Goal: Task Accomplishment & Management: Manage account settings

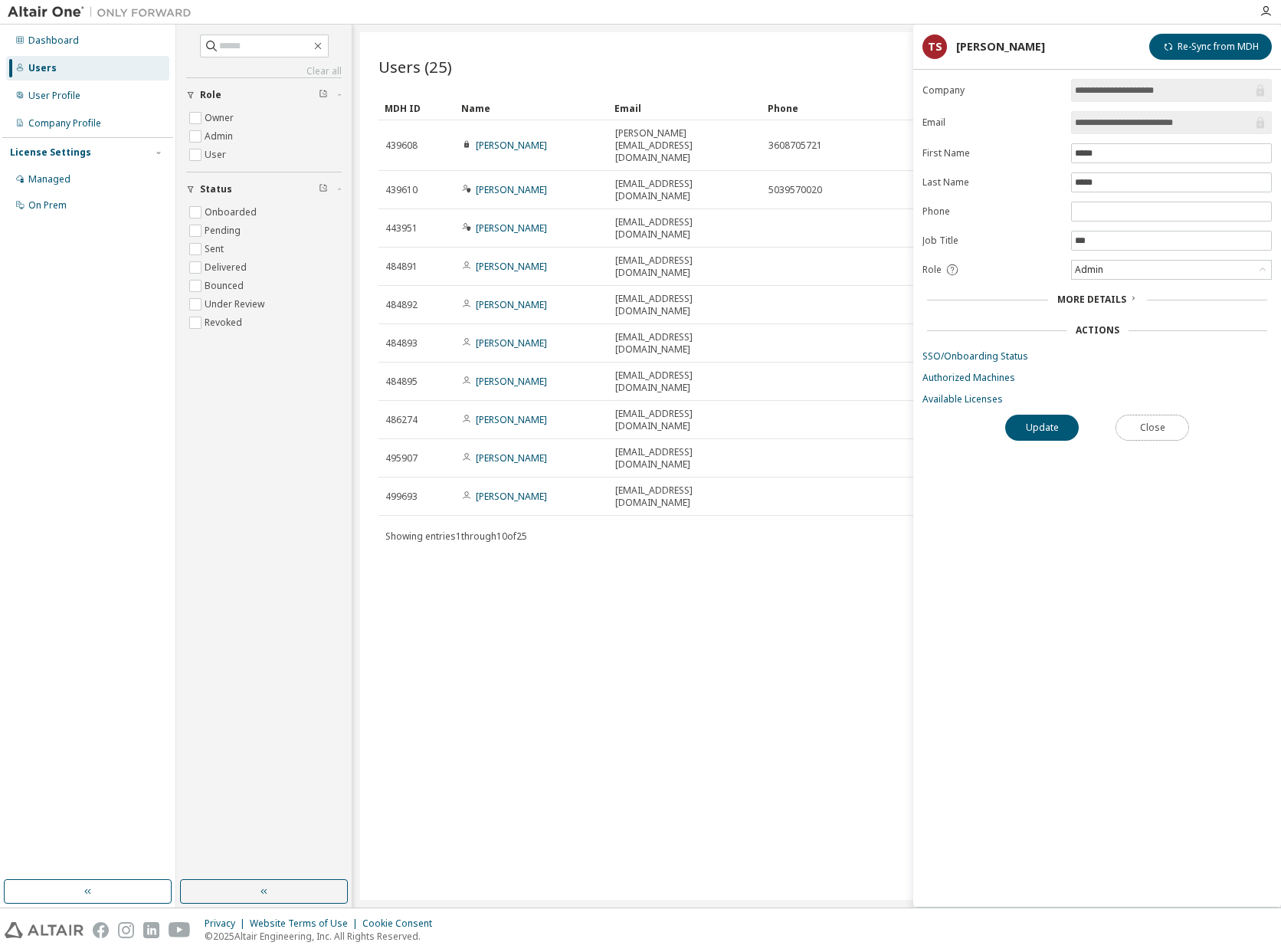
click at [1159, 423] on button "Close" at bounding box center [1152, 428] width 73 height 26
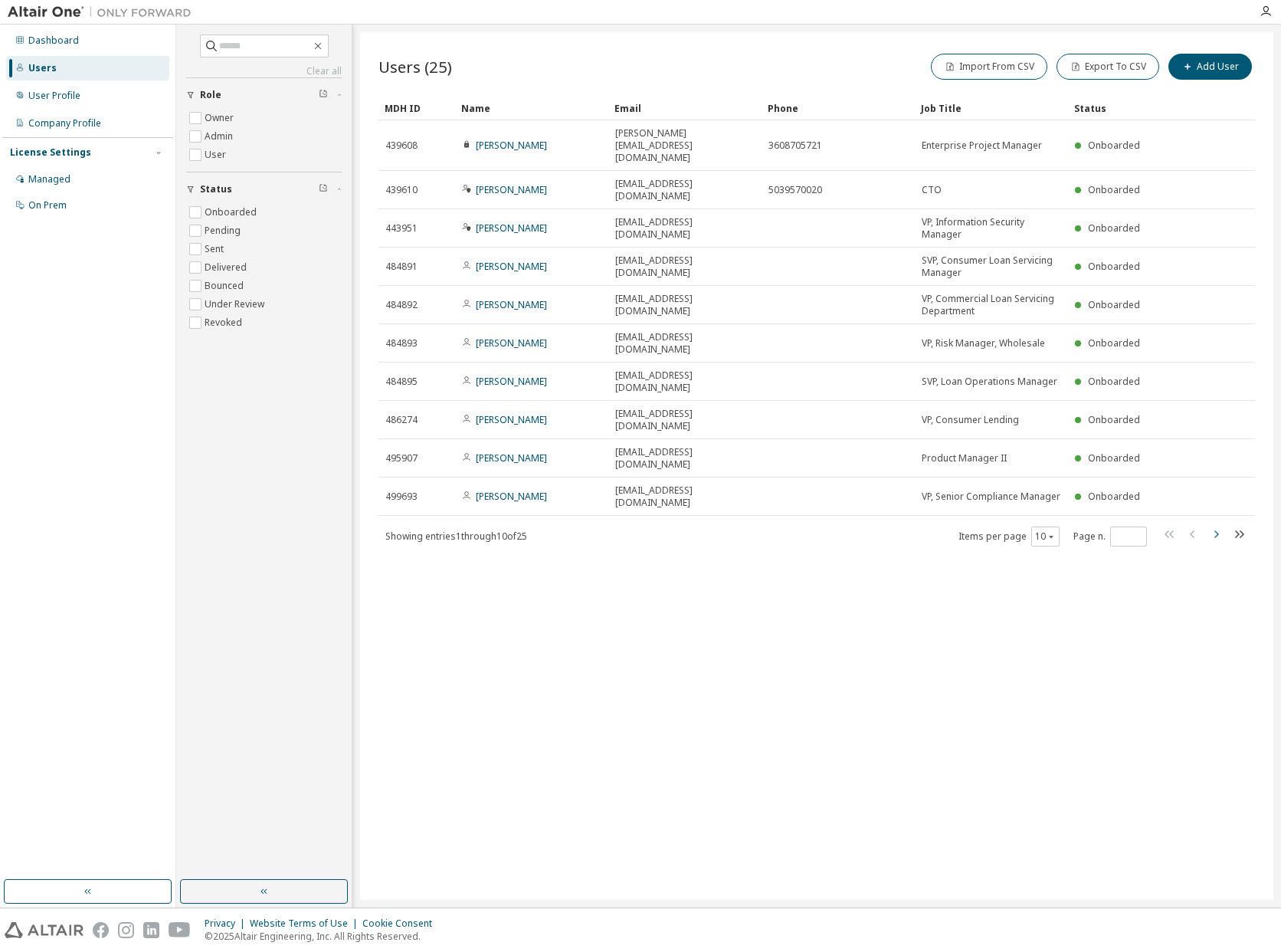
click at [1214, 524] on icon "button" at bounding box center [1216, 533] width 19 height 19
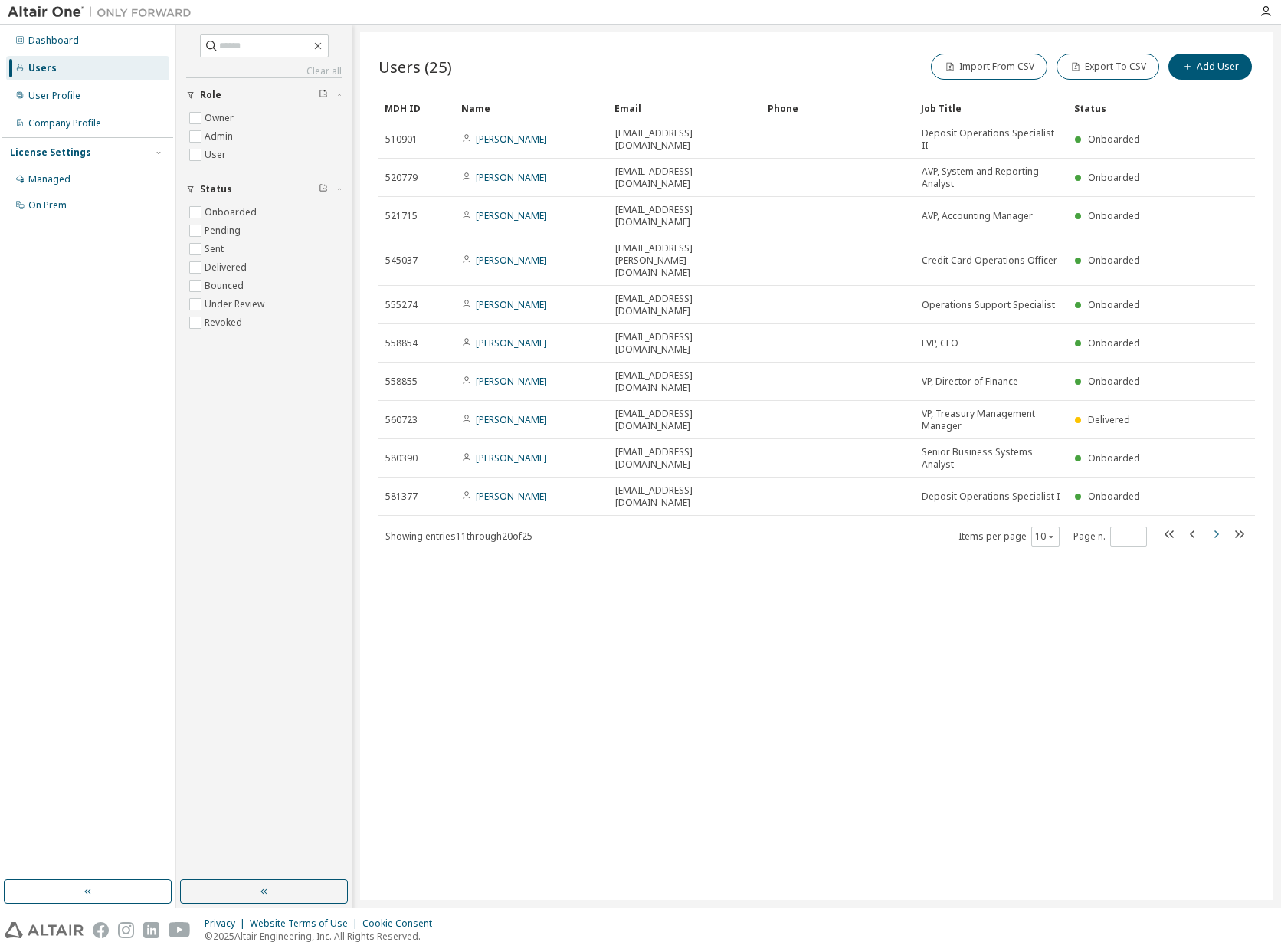
click at [1213, 524] on icon "button" at bounding box center [1216, 533] width 19 height 19
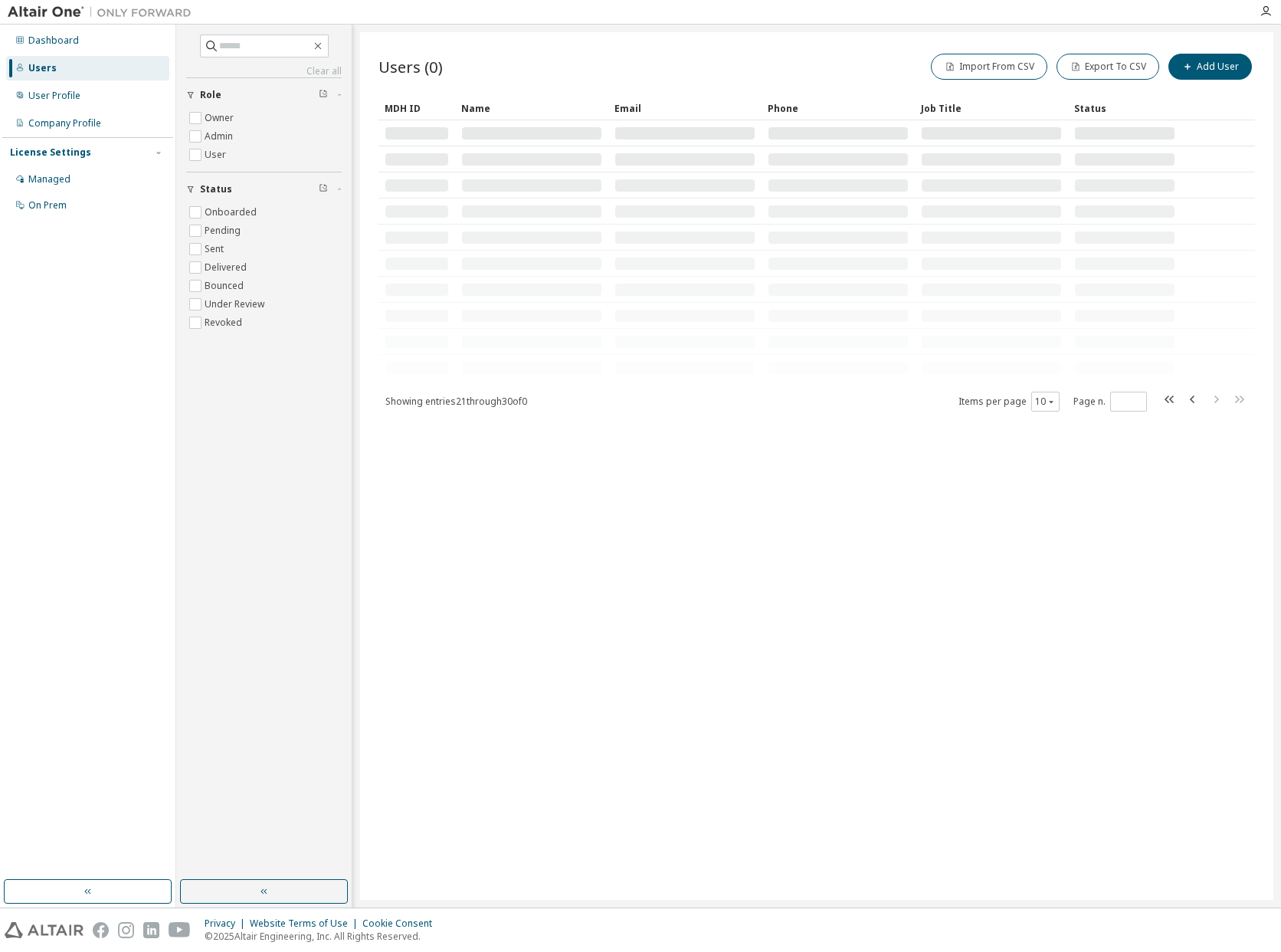
type input "*"
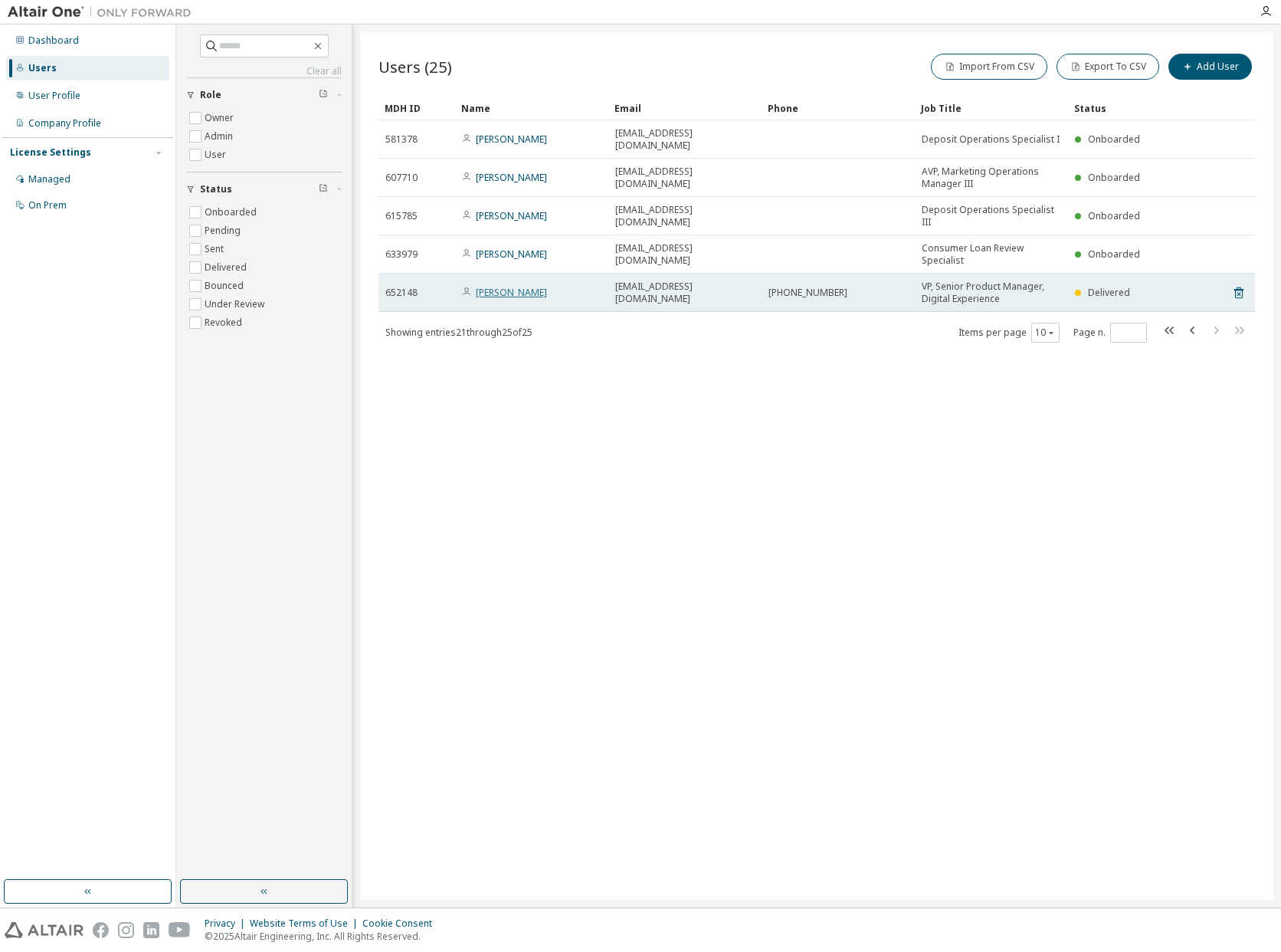
click at [505, 286] on link "[PERSON_NAME]" at bounding box center [511, 292] width 71 height 13
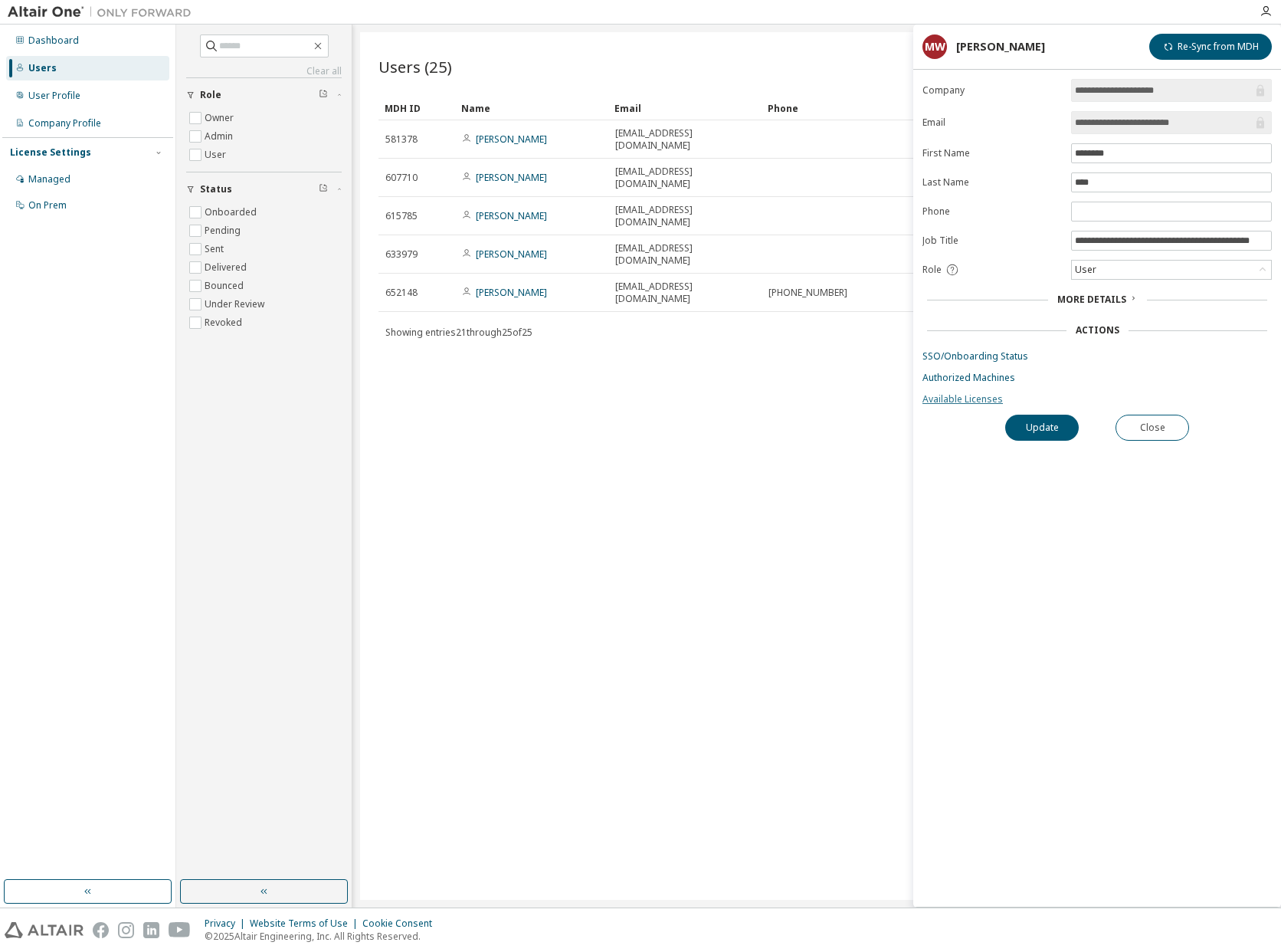
click at [972, 401] on link "Available Licenses" at bounding box center [1098, 399] width 349 height 12
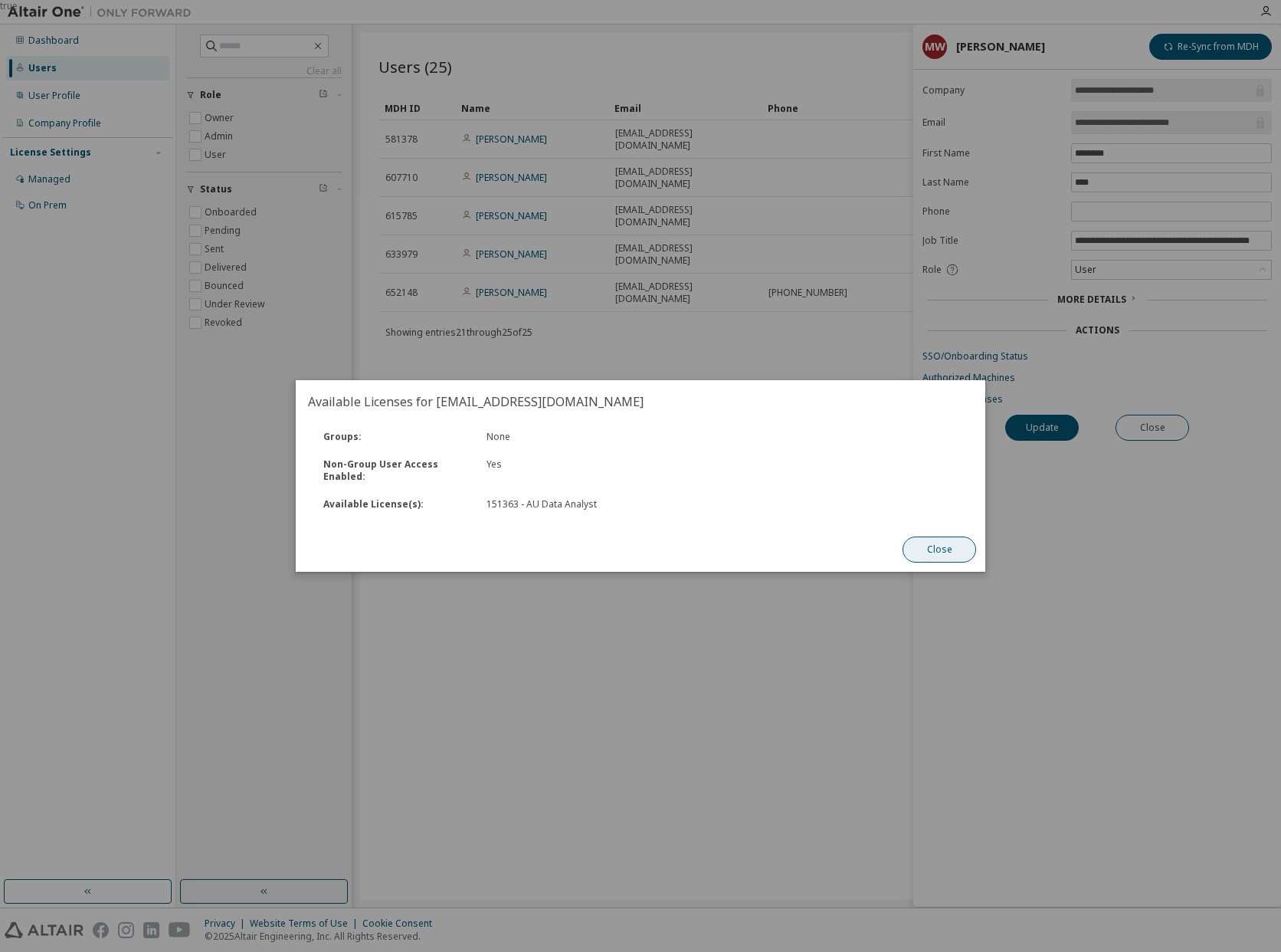
click at [935, 553] on button "Close" at bounding box center [939, 549] width 73 height 26
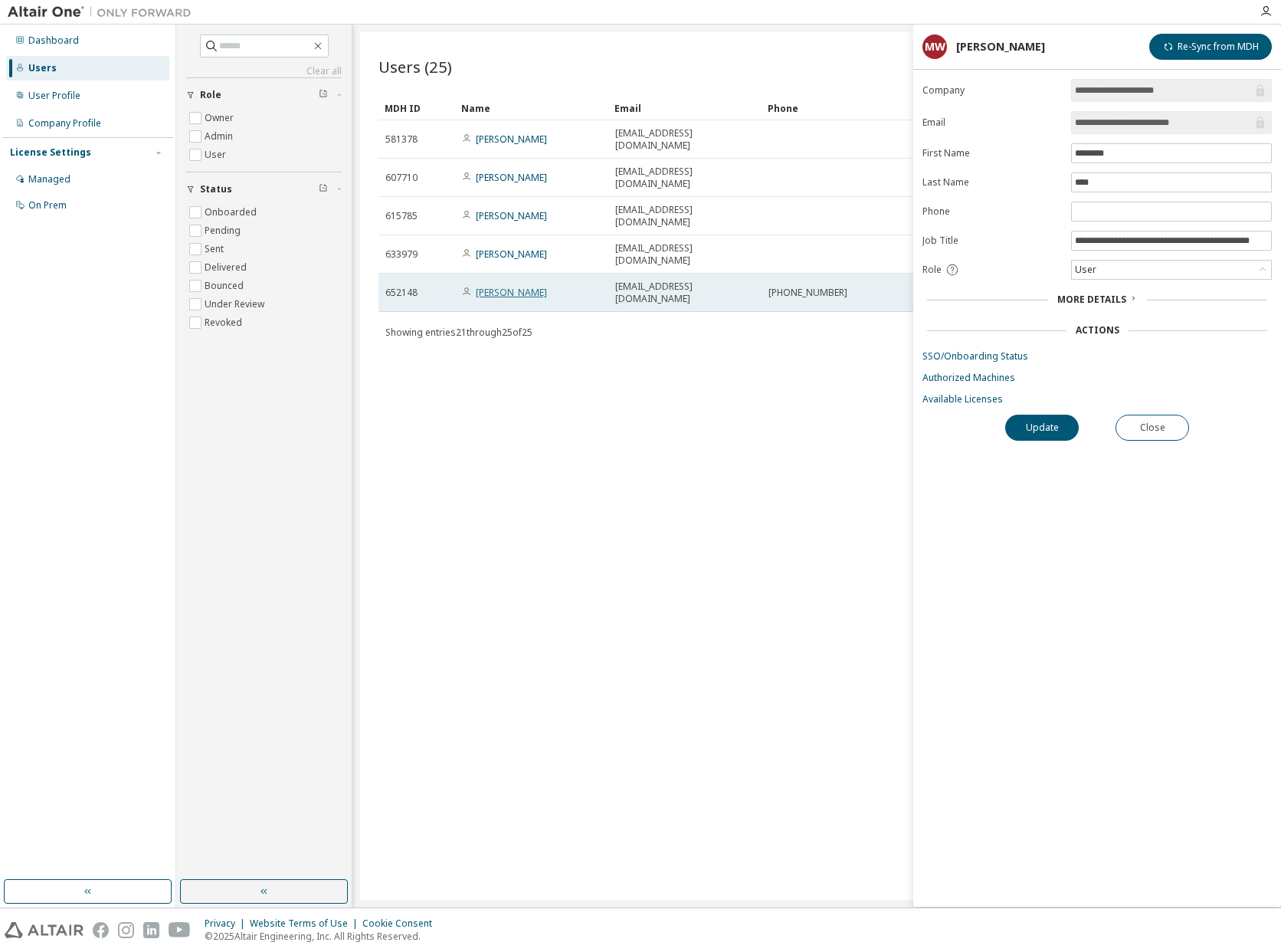
click at [495, 286] on link "[PERSON_NAME]" at bounding box center [511, 292] width 71 height 13
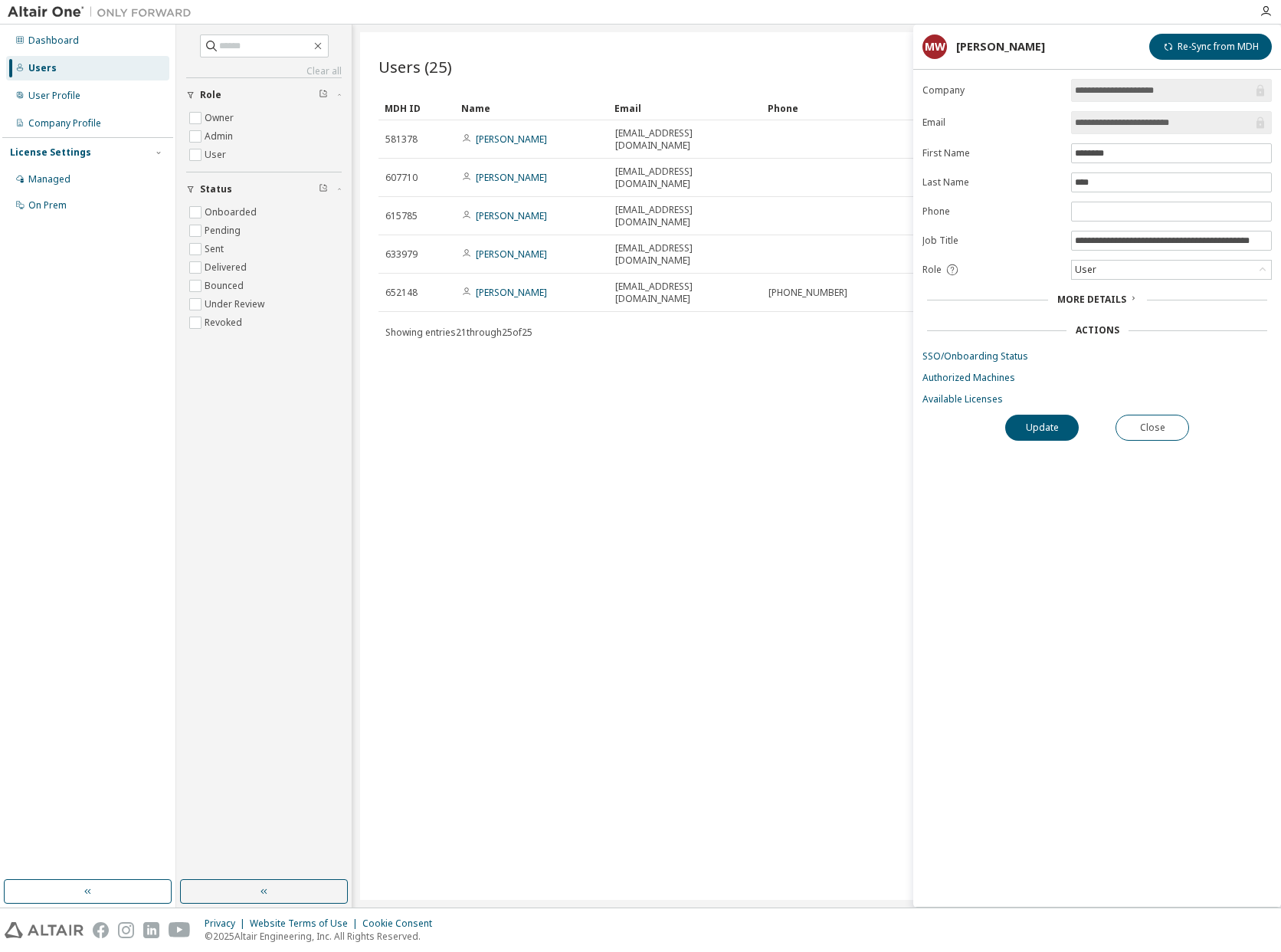
click at [1122, 296] on span "More Details" at bounding box center [1092, 299] width 69 height 13
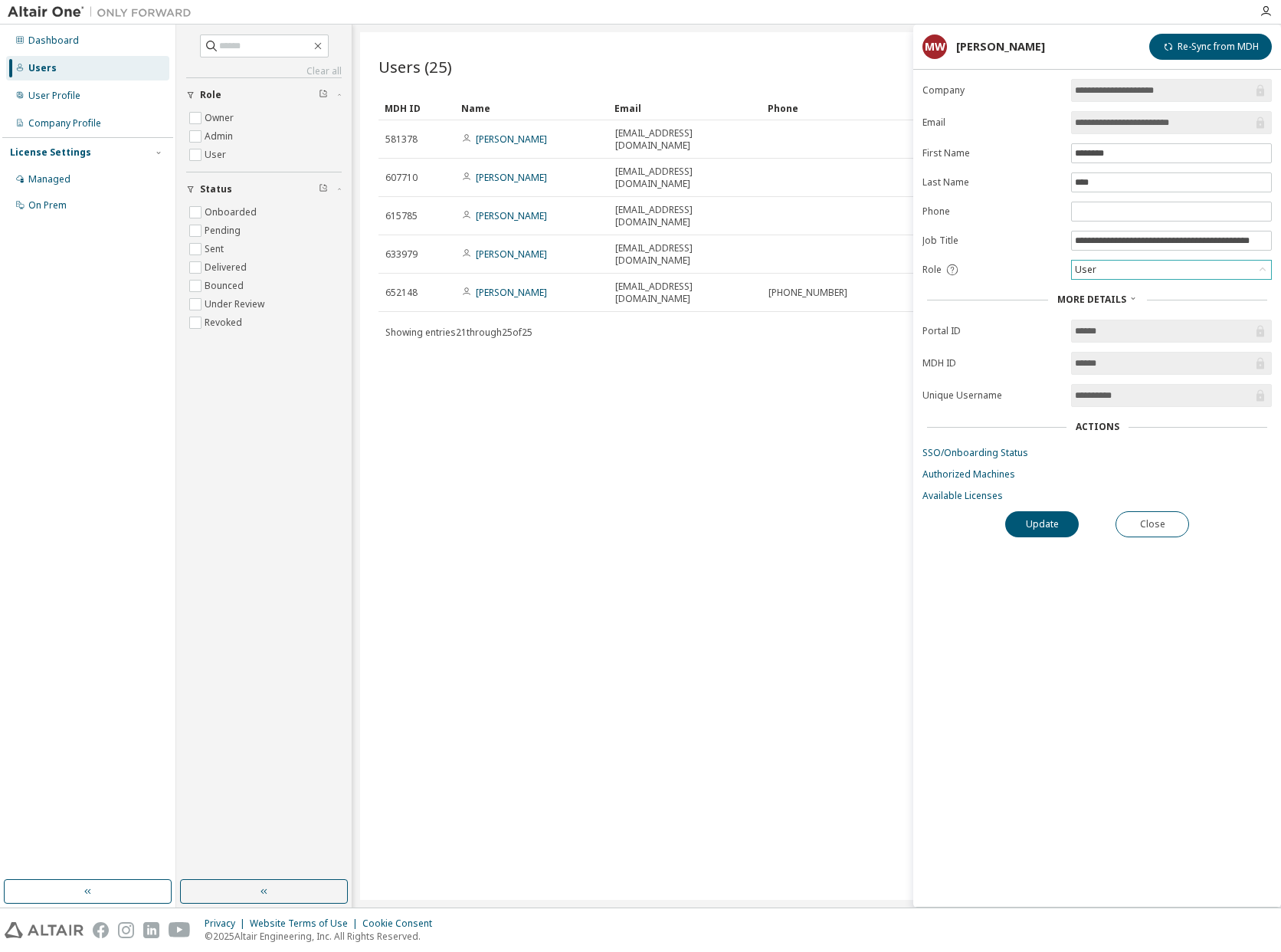
click at [1164, 271] on div "User" at bounding box center [1172, 270] width 199 height 19
click at [858, 383] on div "Users (25) Import From CSV Export To CSV Add User Clear Load Save Save As Field…" at bounding box center [817, 466] width 913 height 867
click at [48, 183] on div "Managed" at bounding box center [49, 179] width 42 height 12
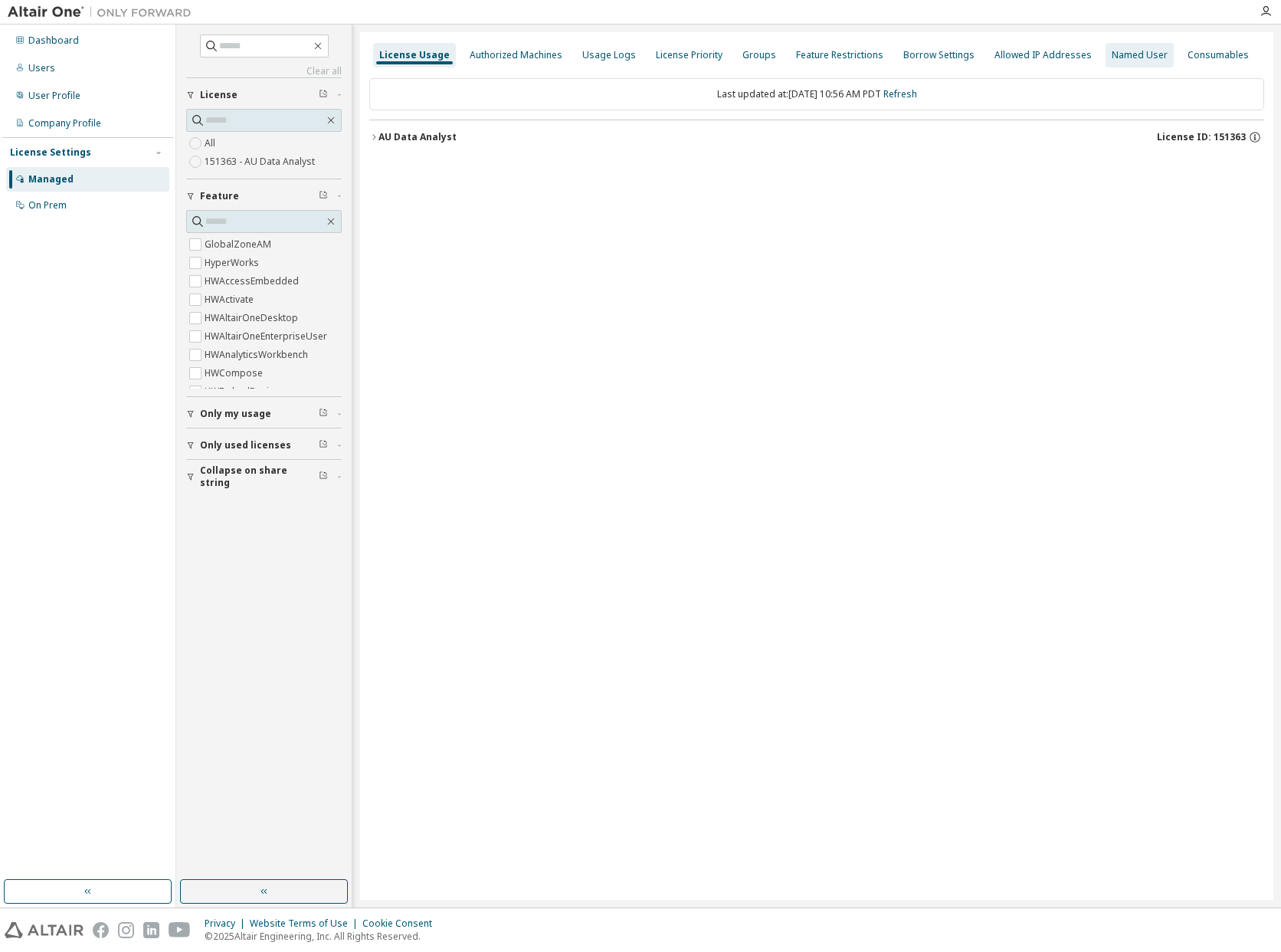
click at [1116, 57] on div "Named User" at bounding box center [1139, 56] width 56 height 12
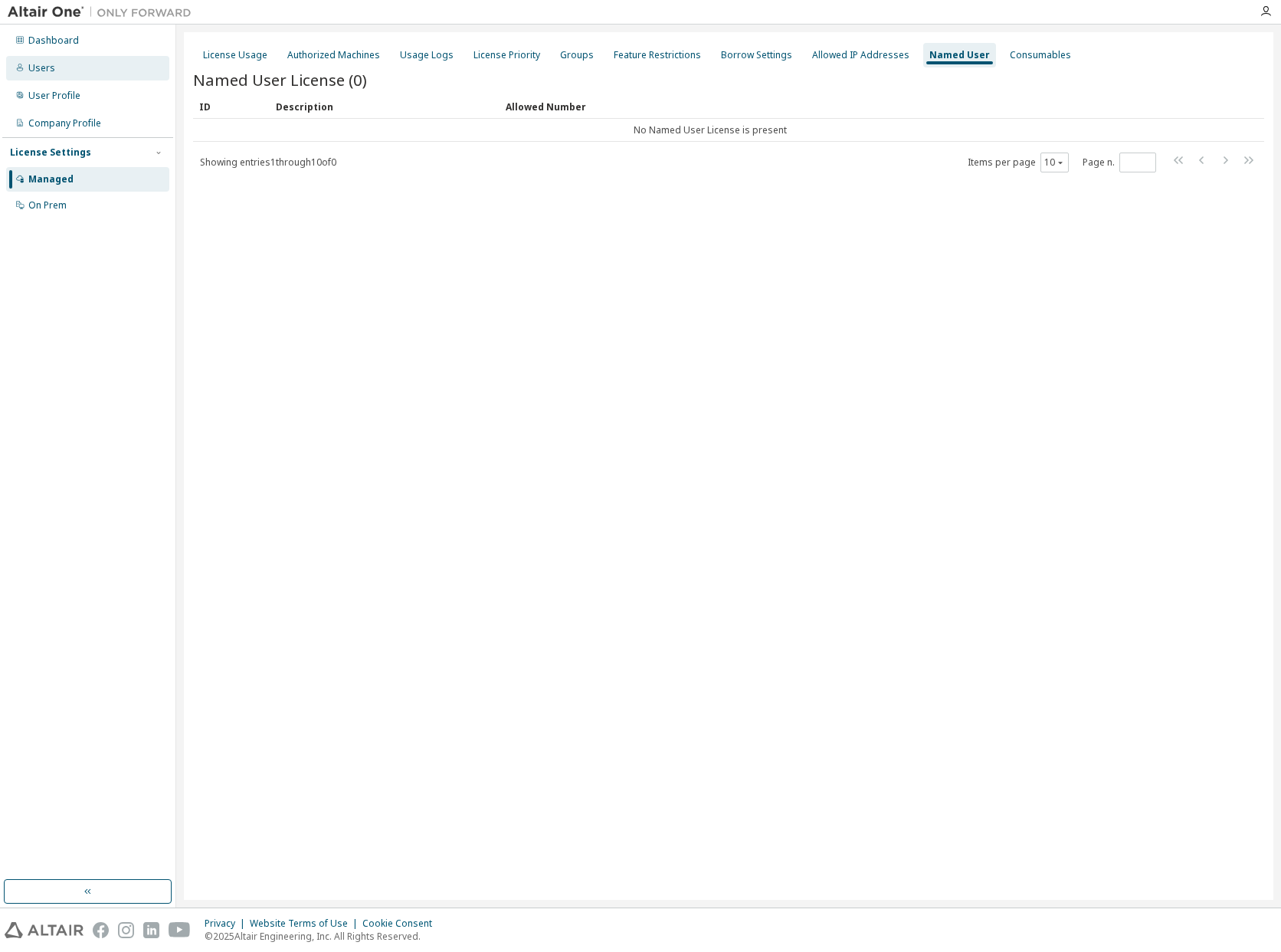
click at [40, 67] on div "Users" at bounding box center [41, 68] width 26 height 12
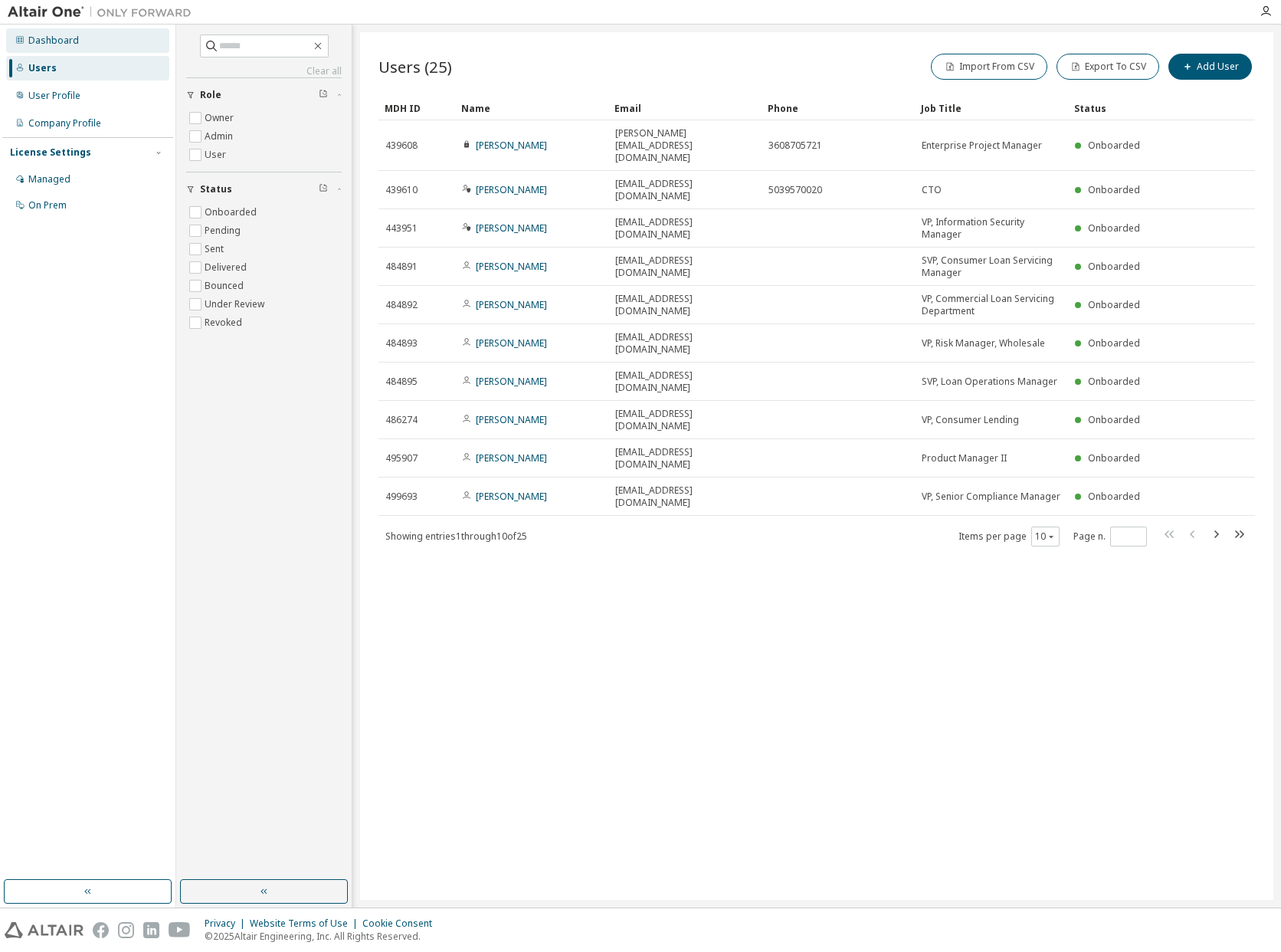
click at [38, 45] on div "Dashboard" at bounding box center [53, 41] width 50 height 12
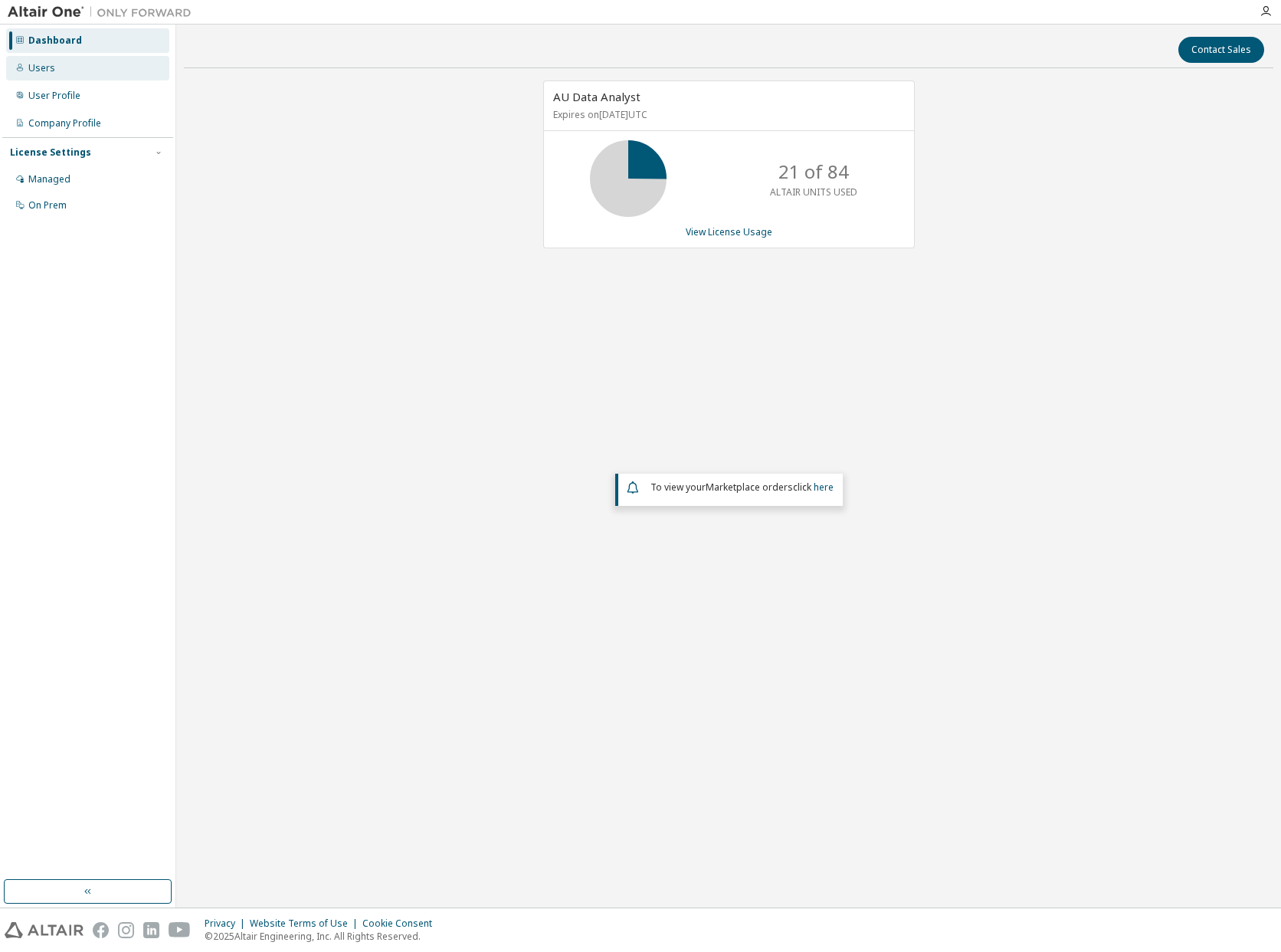
click at [37, 67] on div "Users" at bounding box center [41, 68] width 26 height 12
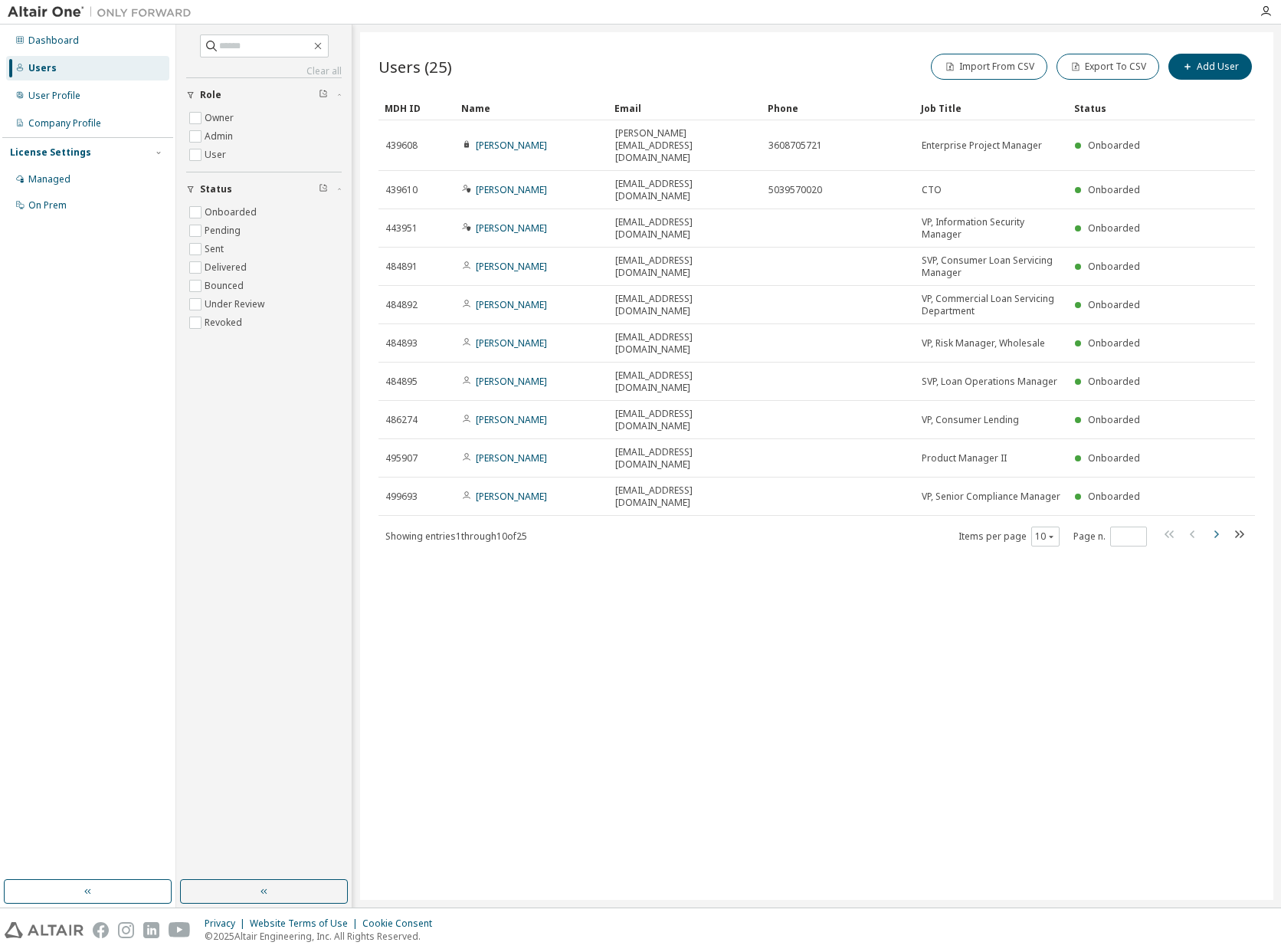
click at [1215, 524] on icon "button" at bounding box center [1216, 533] width 19 height 19
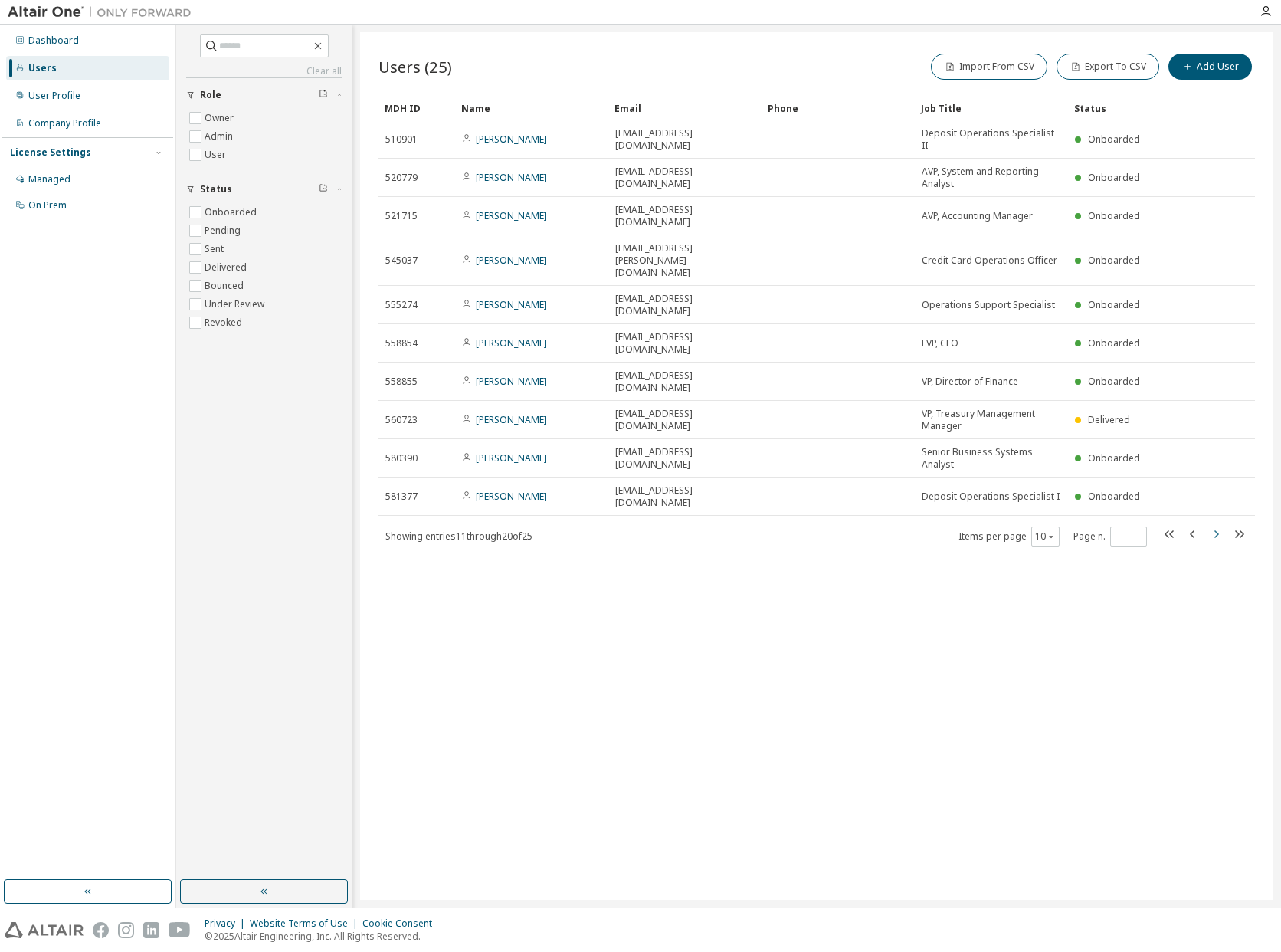
click at [1217, 524] on icon "button" at bounding box center [1216, 533] width 19 height 19
type input "*"
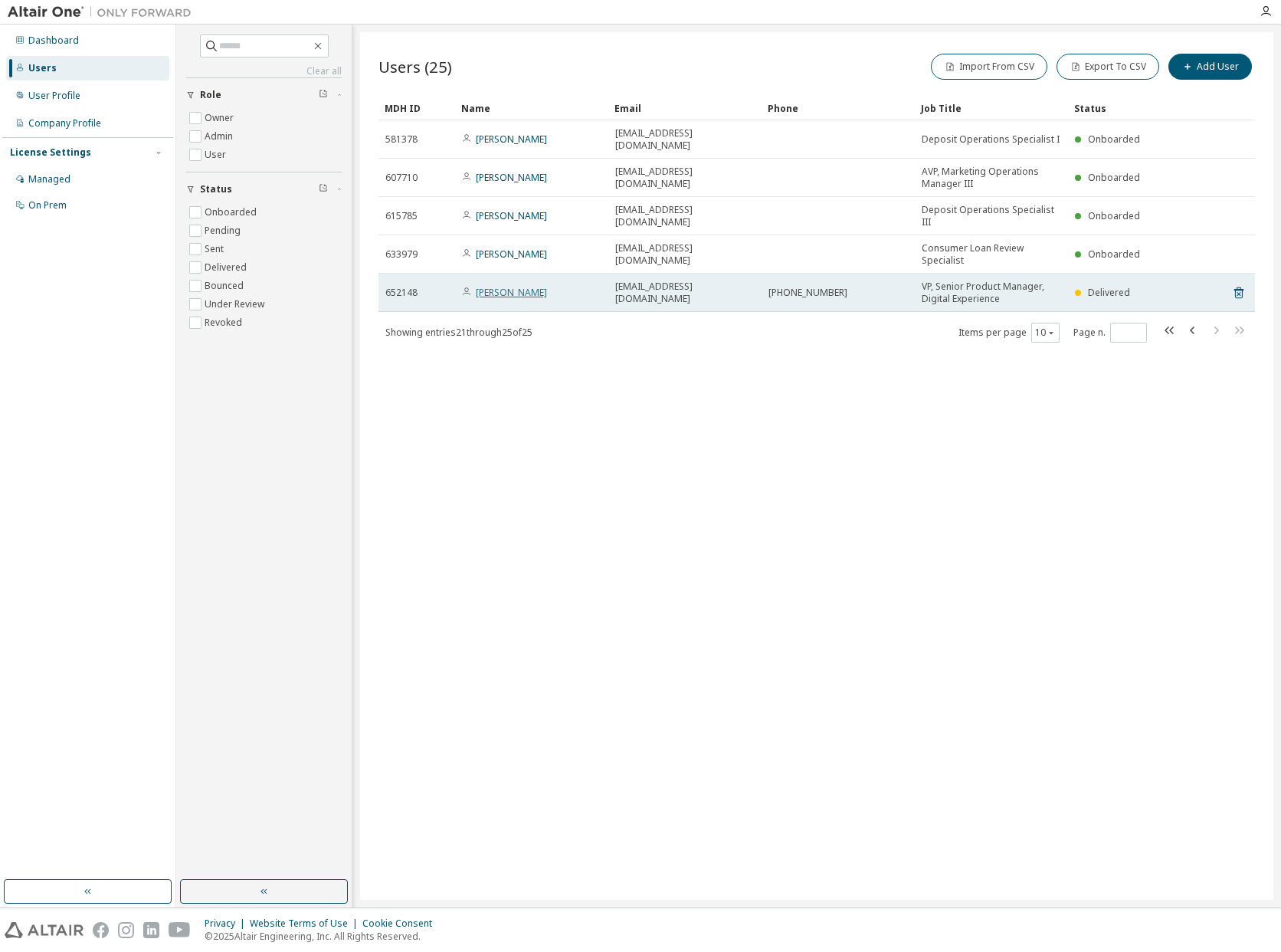
click at [518, 286] on link "[PERSON_NAME]" at bounding box center [511, 292] width 71 height 13
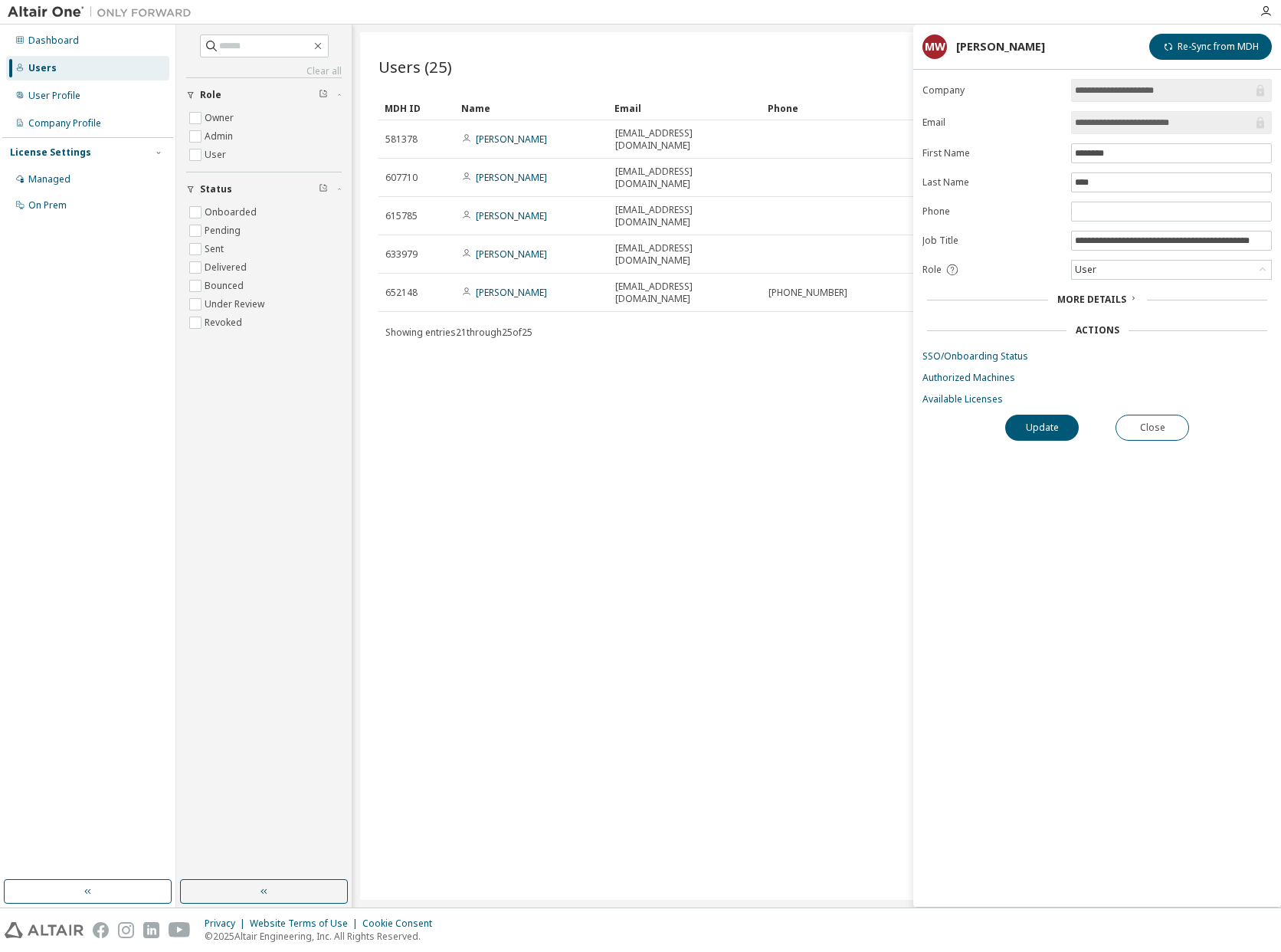
click at [1128, 298] on icon at bounding box center [1133, 298] width 9 height 9
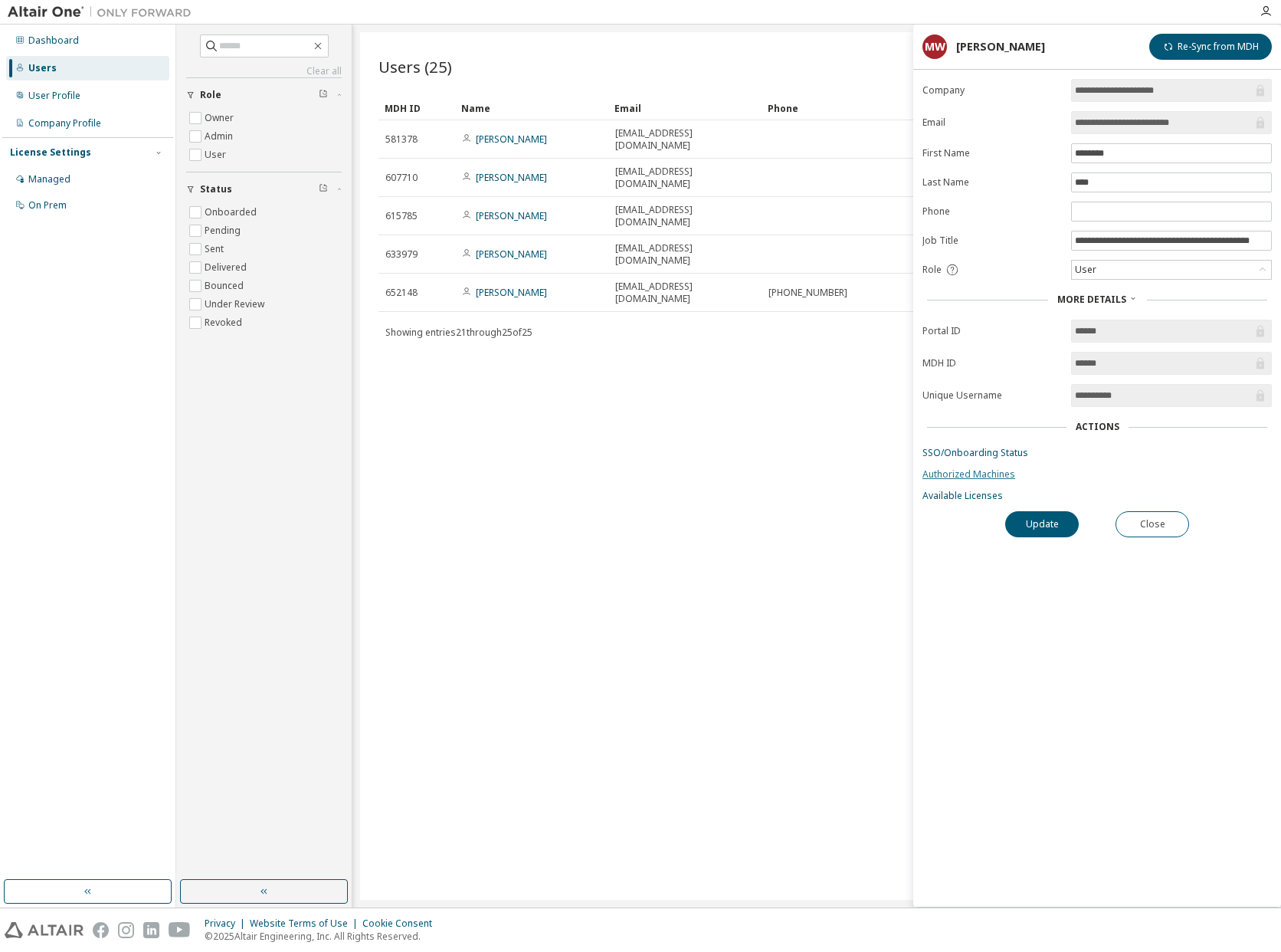
click at [969, 477] on link "Authorized Machines" at bounding box center [1098, 474] width 349 height 12
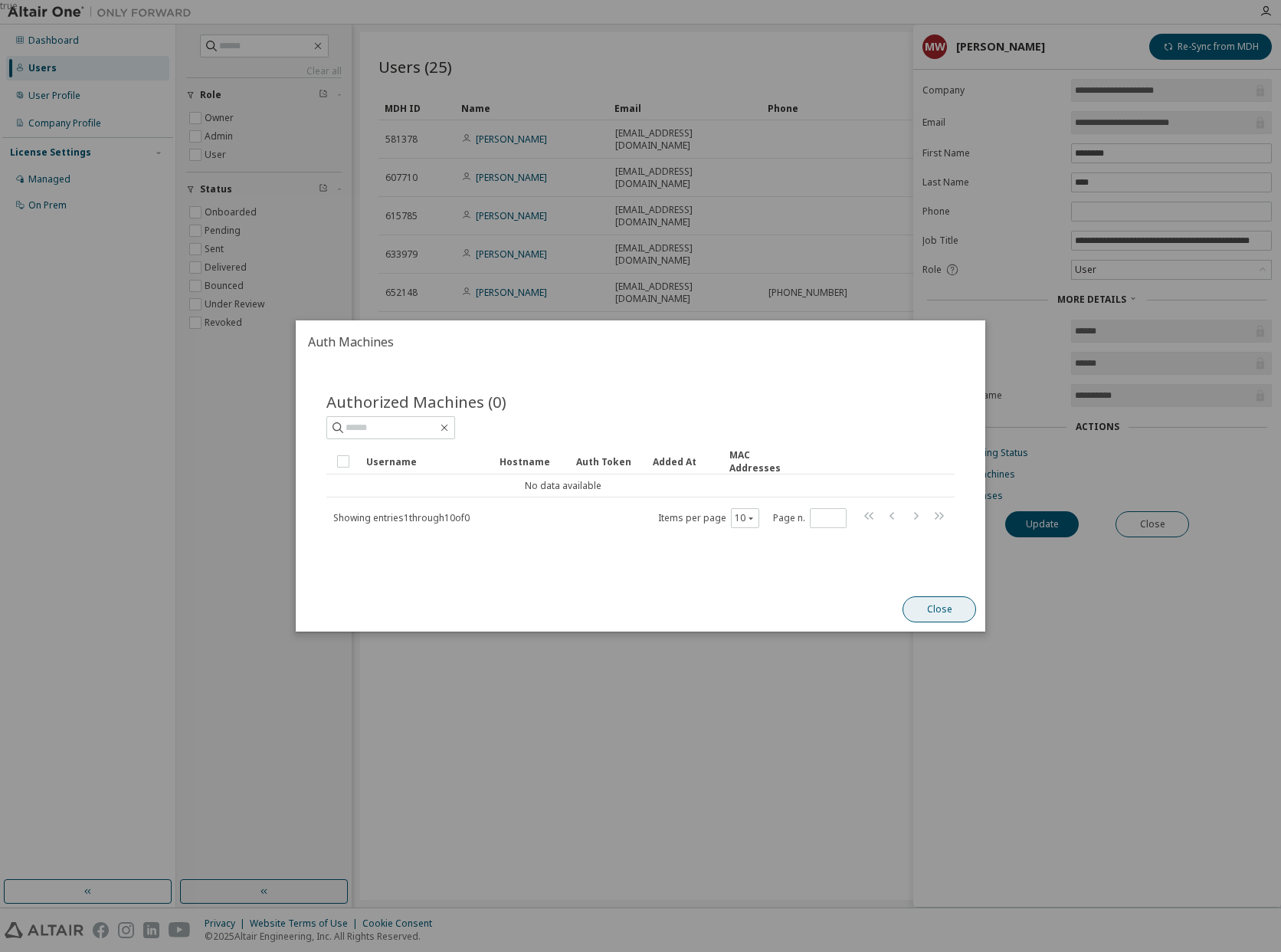
click at [925, 602] on button "Close" at bounding box center [939, 609] width 73 height 26
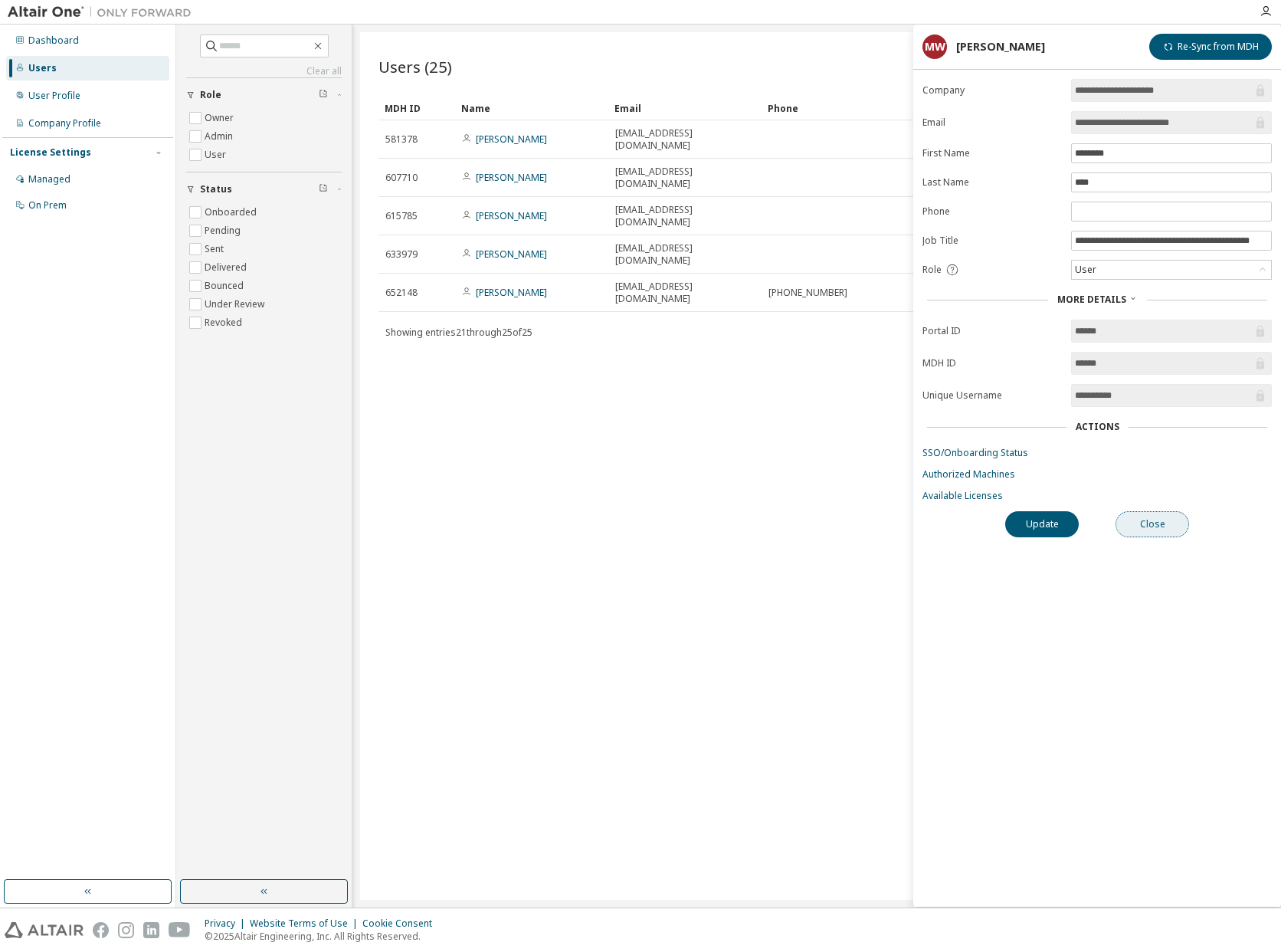
click at [1149, 523] on button "Close" at bounding box center [1152, 524] width 73 height 26
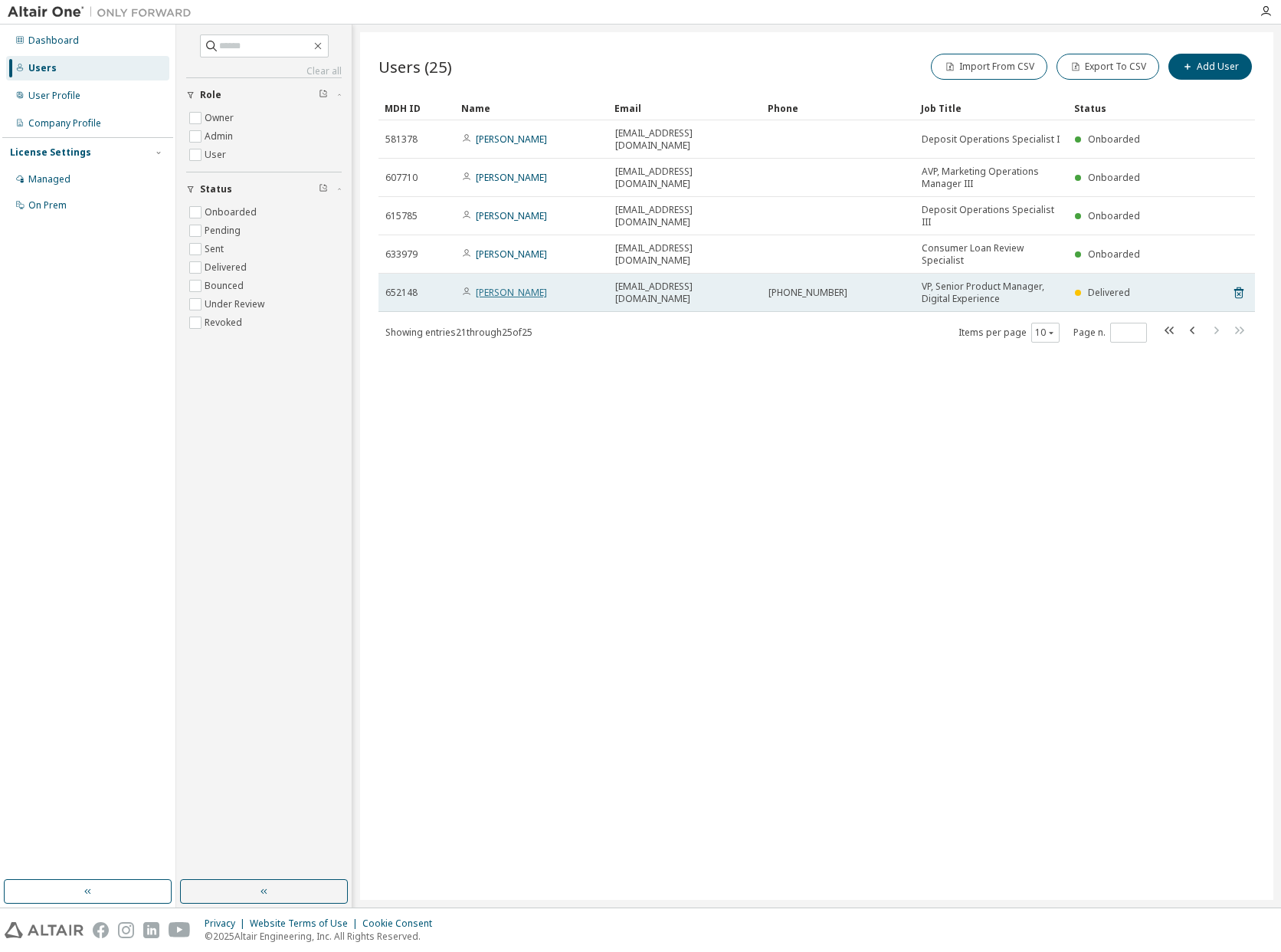
click at [496, 286] on link "[PERSON_NAME]" at bounding box center [511, 292] width 71 height 13
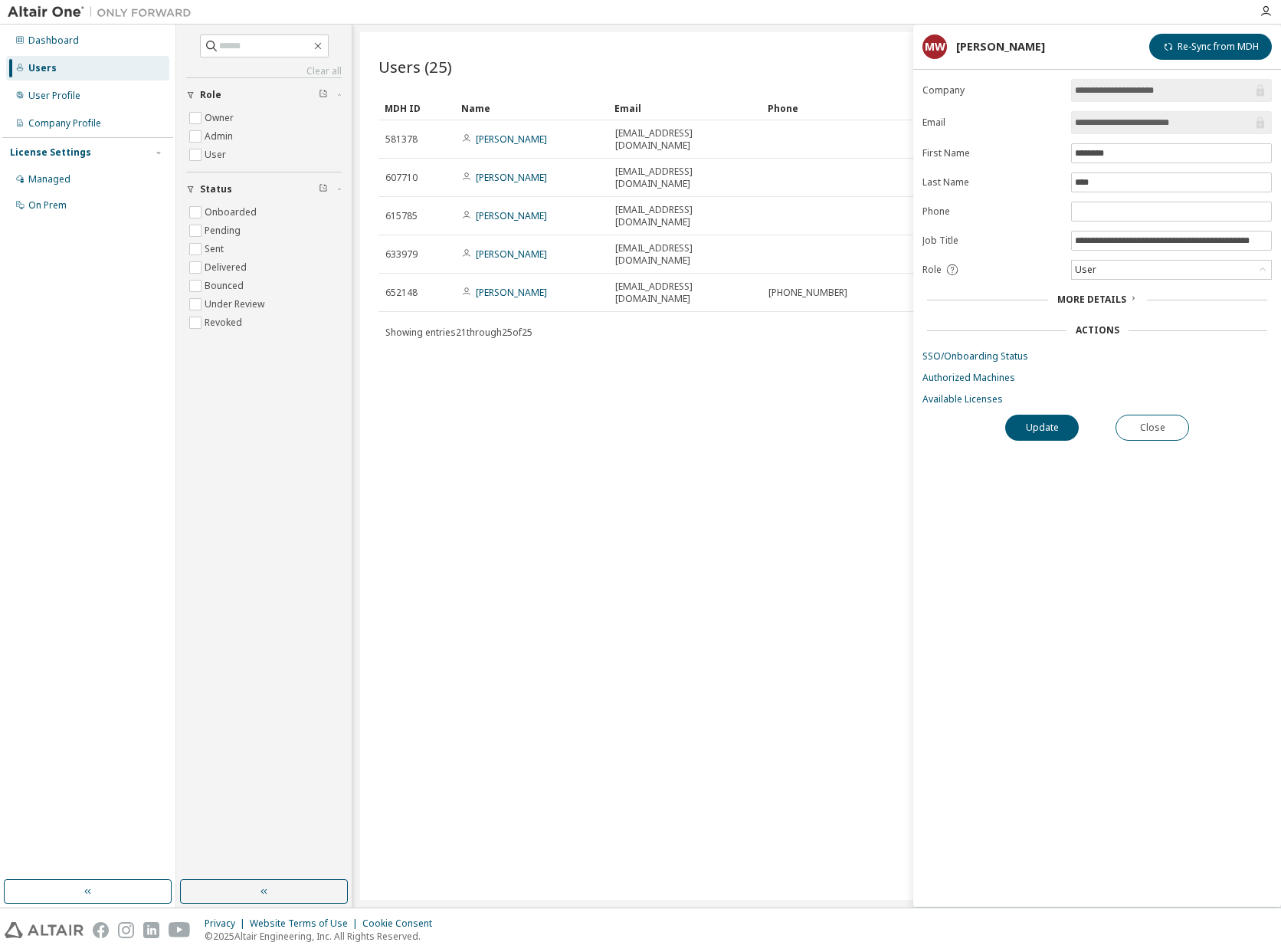
click at [1094, 296] on span "More Details" at bounding box center [1092, 299] width 69 height 13
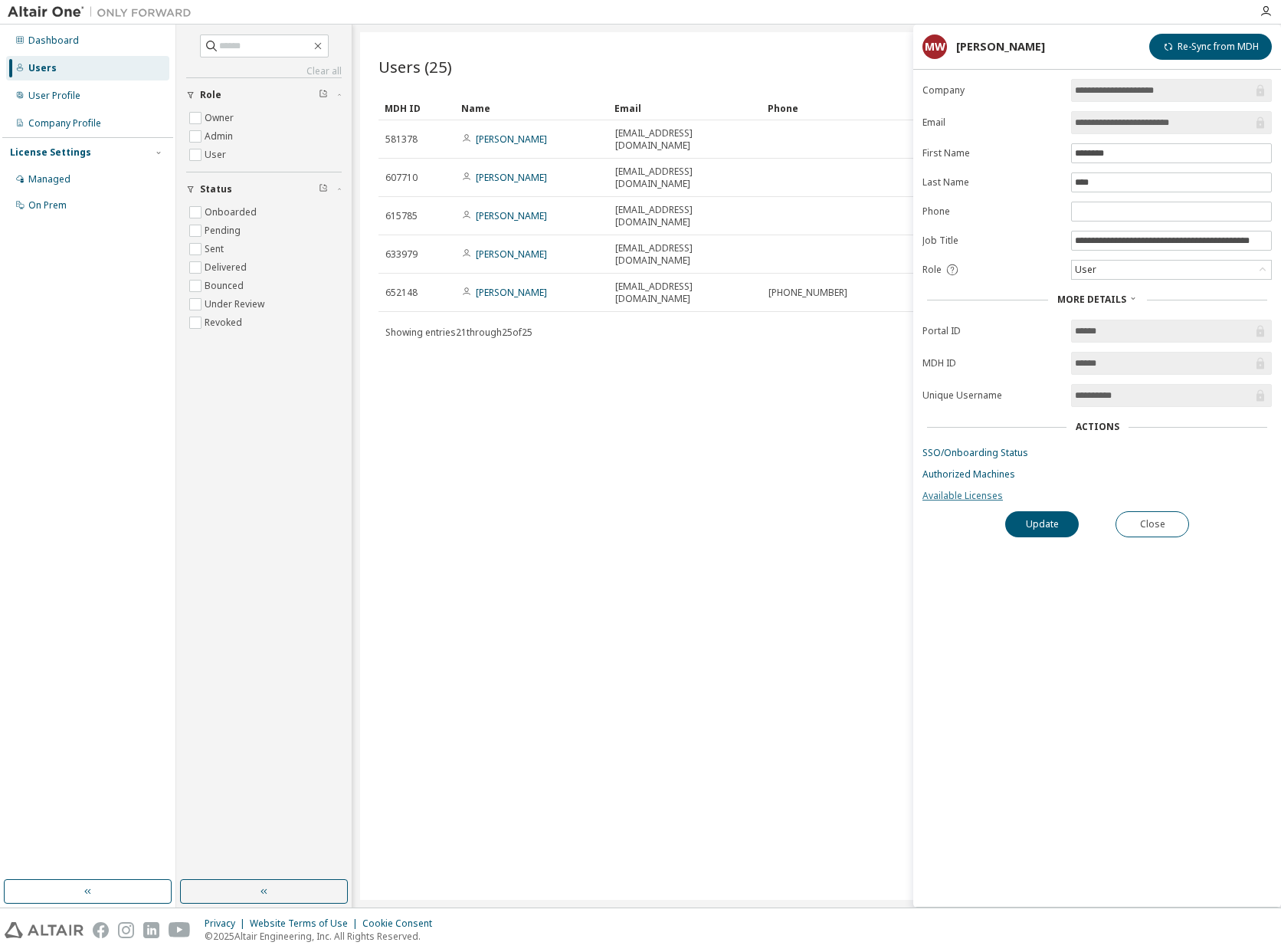
click at [960, 495] on link "Available Licenses" at bounding box center [1098, 495] width 349 height 12
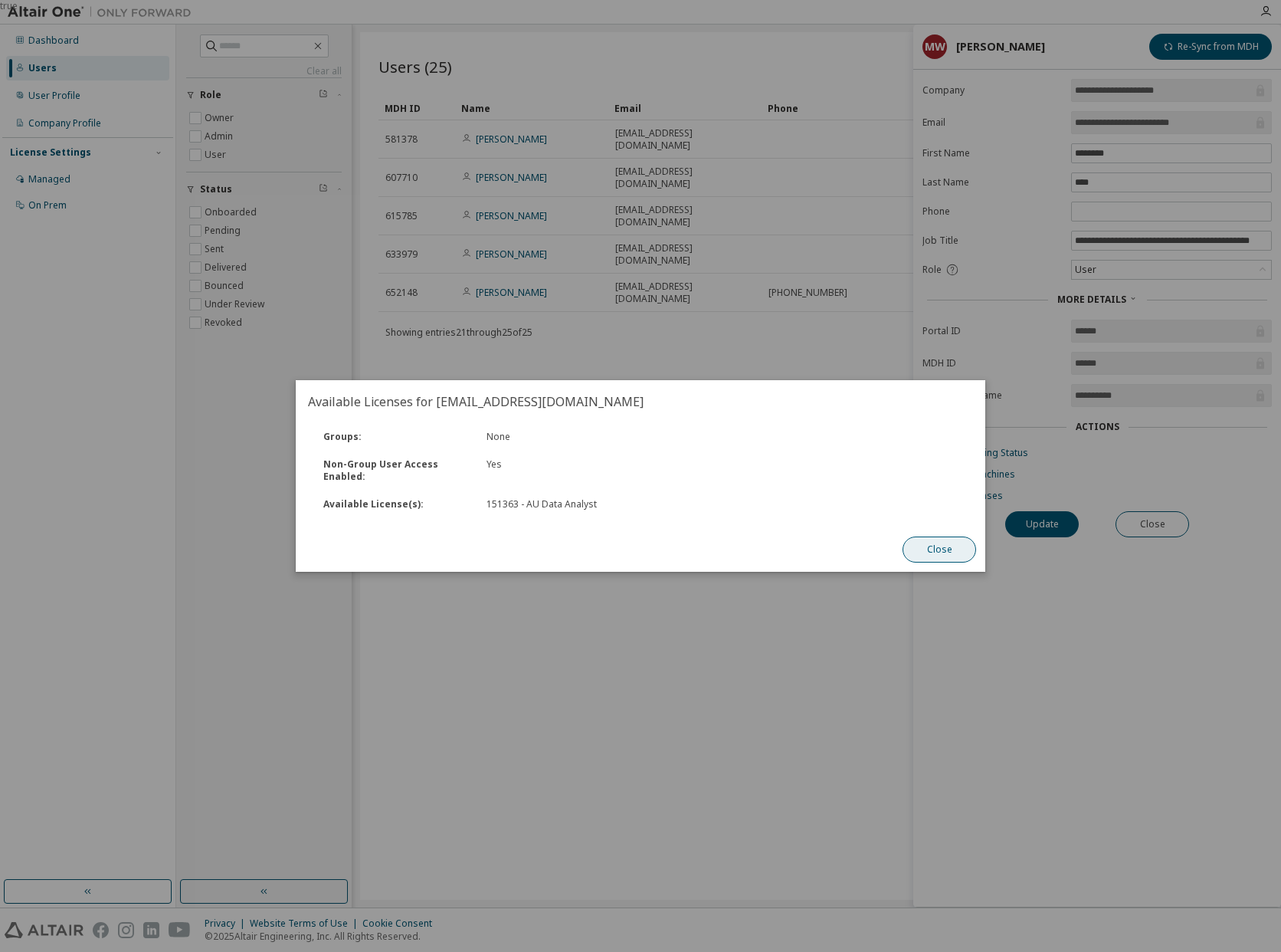
click at [939, 551] on button "Close" at bounding box center [939, 549] width 73 height 26
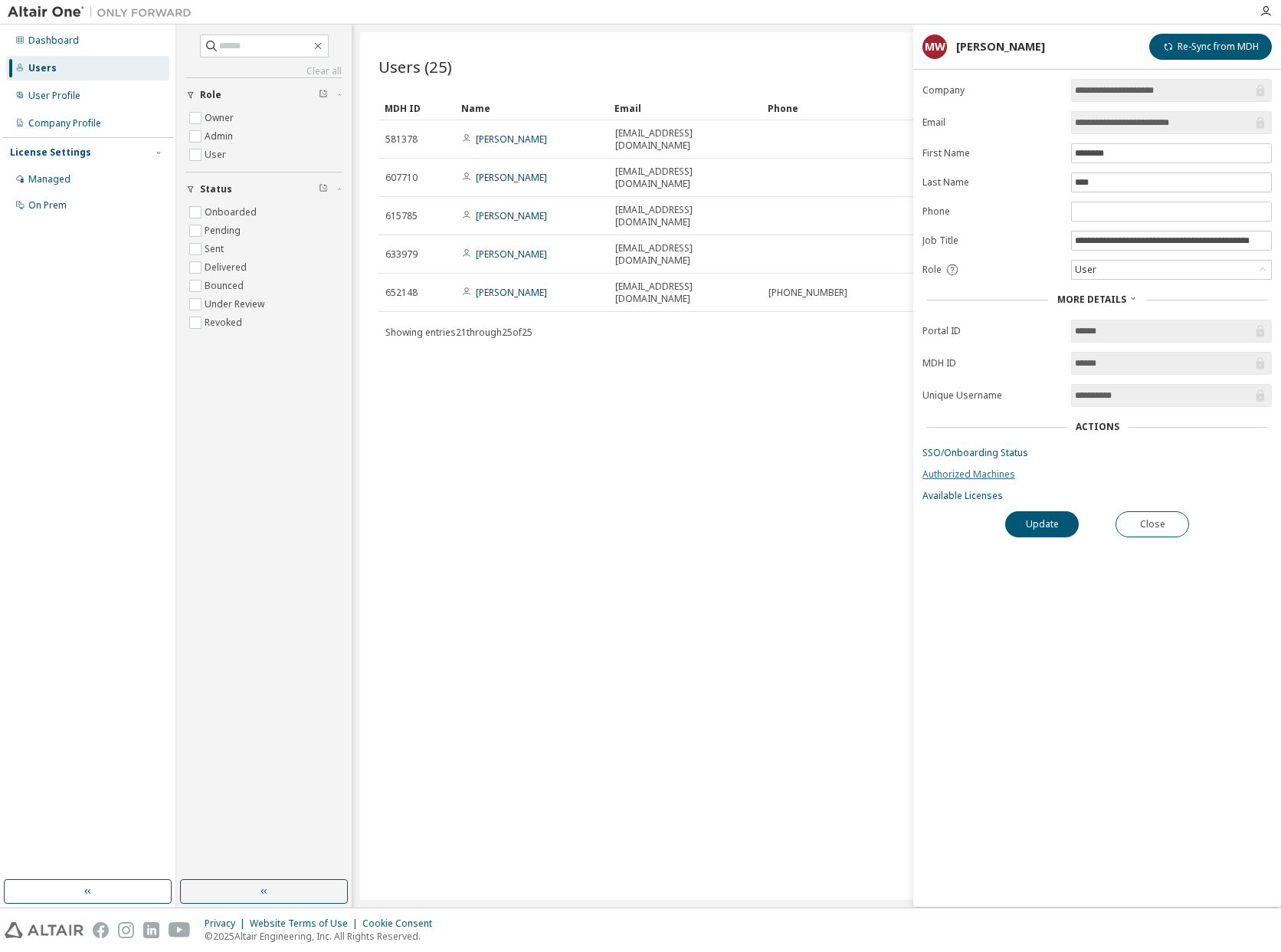
click at [966, 472] on link "Authorized Machines" at bounding box center [1098, 474] width 349 height 12
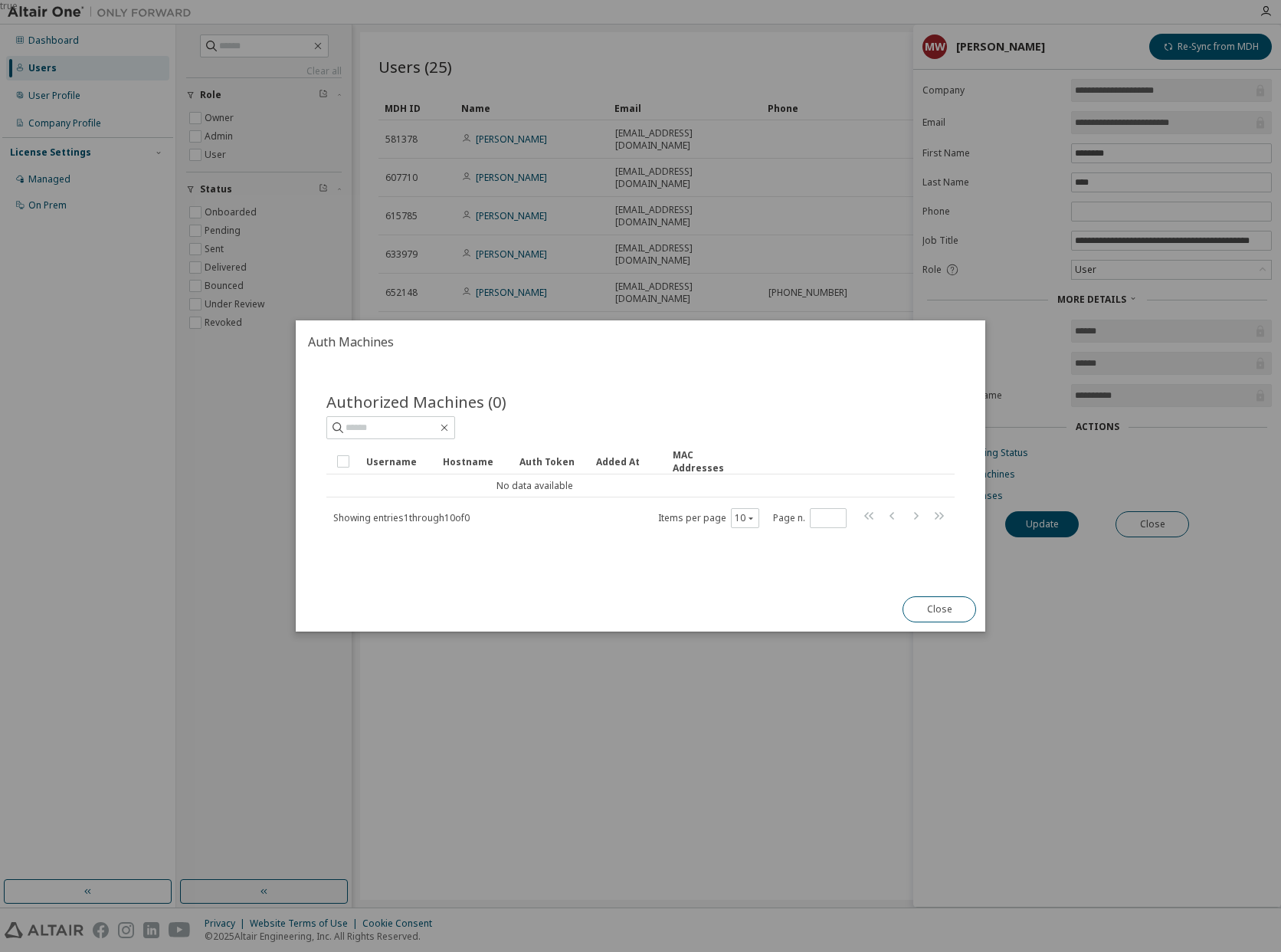
drag, startPoint x: 938, startPoint y: 610, endPoint x: 970, endPoint y: 598, distance: 34.2
click at [942, 609] on button "Close" at bounding box center [939, 609] width 73 height 26
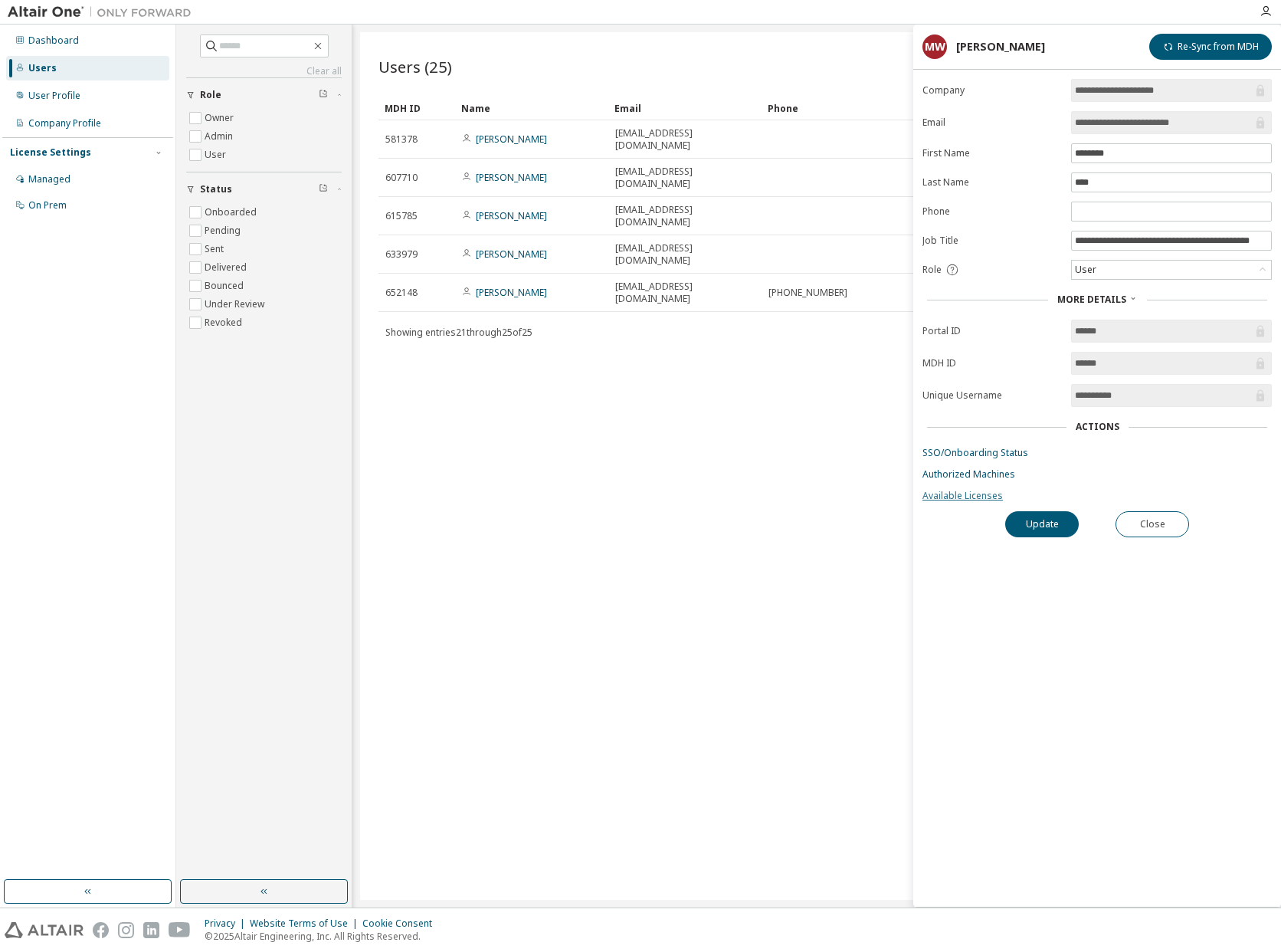
click at [959, 494] on link "Available Licenses" at bounding box center [1098, 495] width 349 height 12
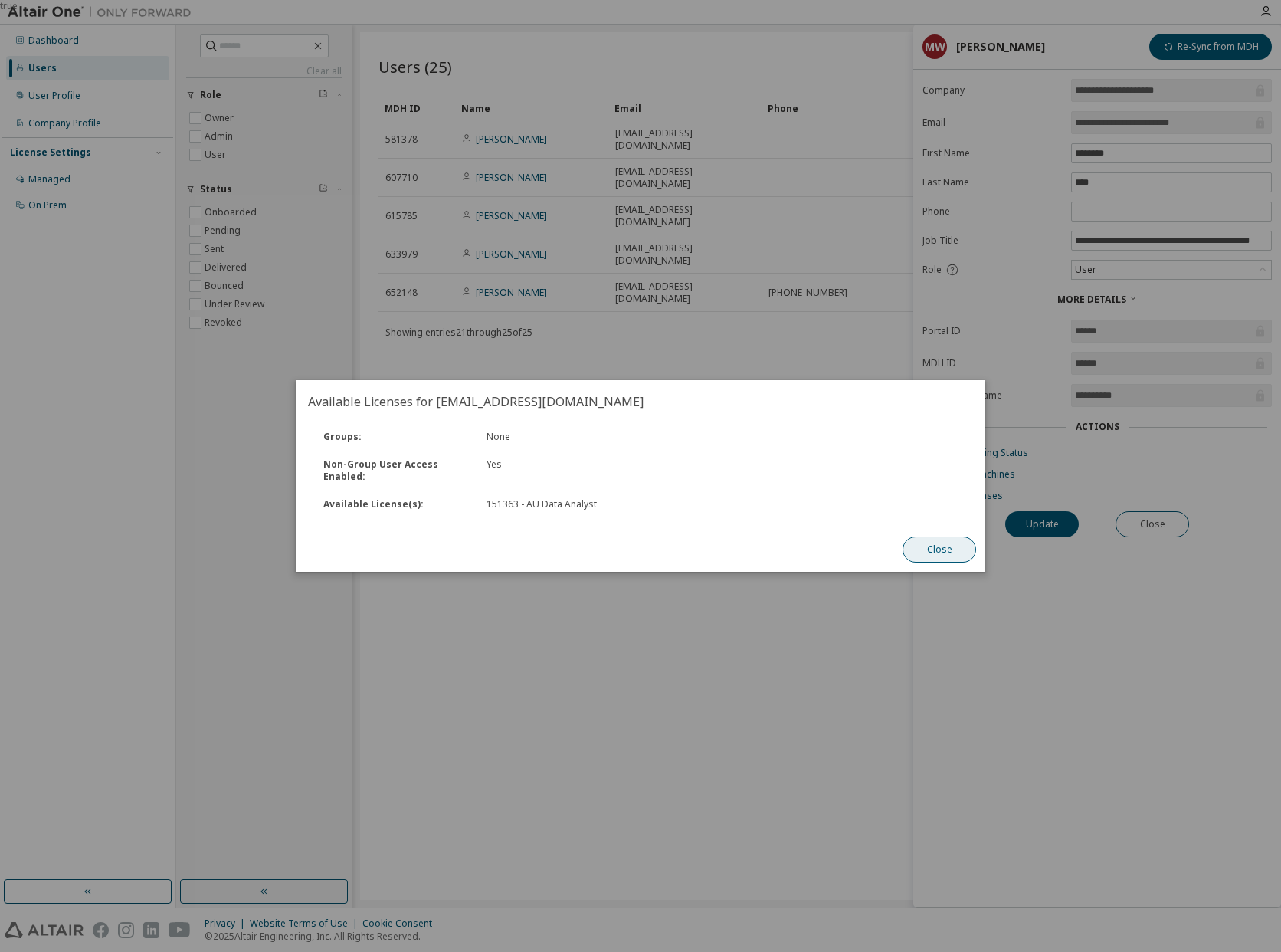
click at [941, 554] on button "Close" at bounding box center [939, 549] width 73 height 26
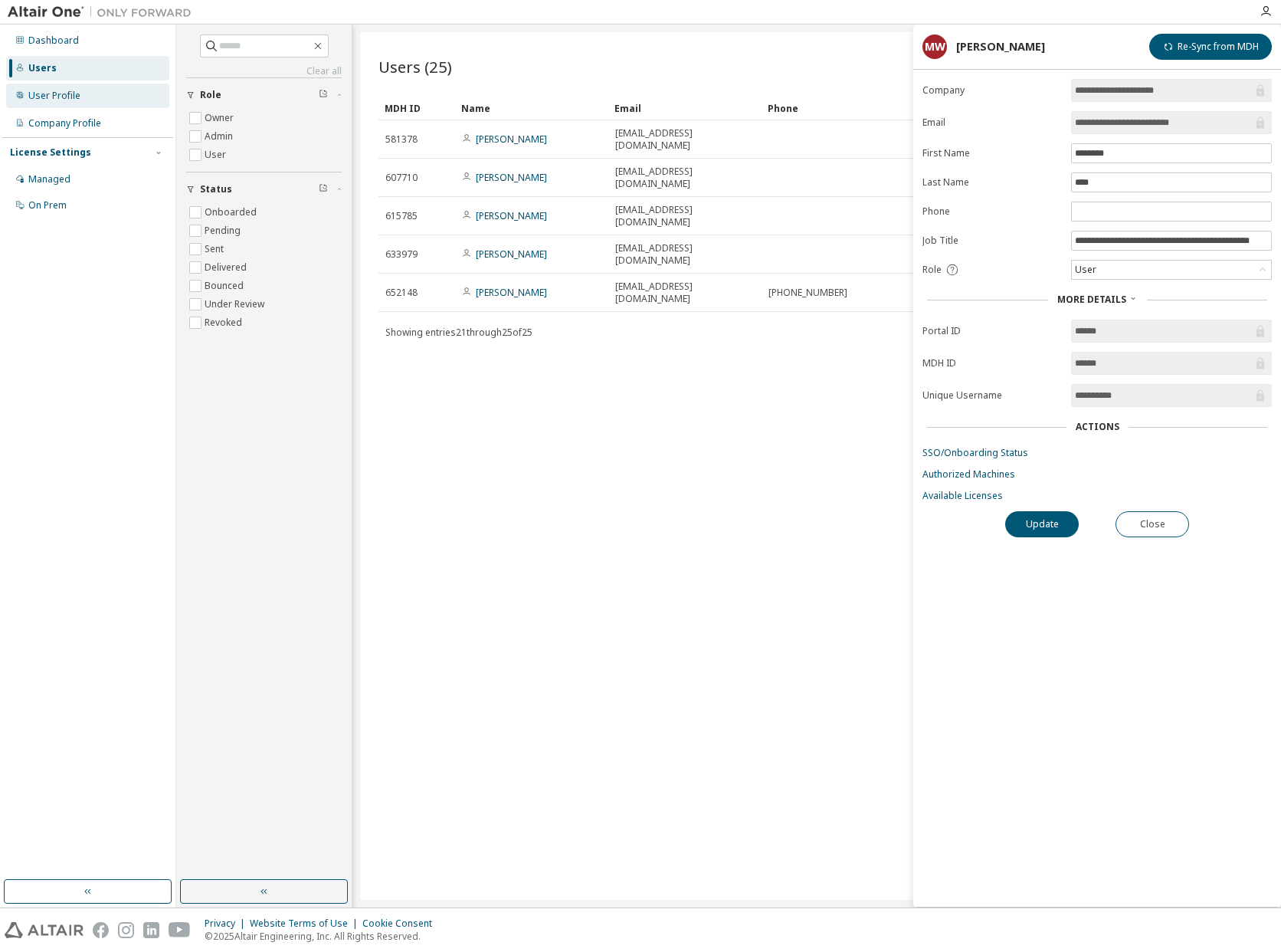
click at [42, 92] on div "User Profile" at bounding box center [54, 96] width 52 height 12
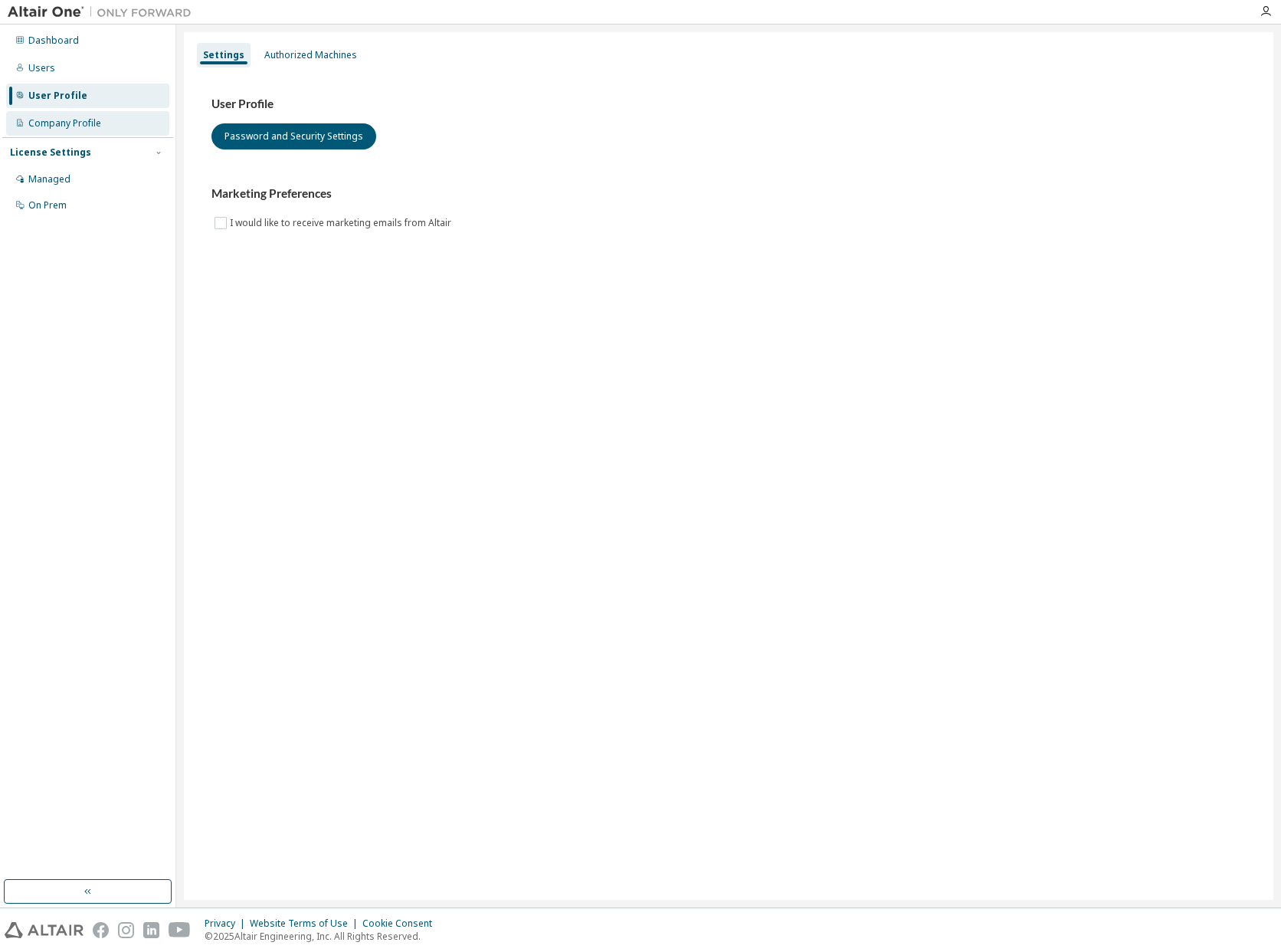
click at [81, 122] on div "Company Profile" at bounding box center [64, 123] width 73 height 12
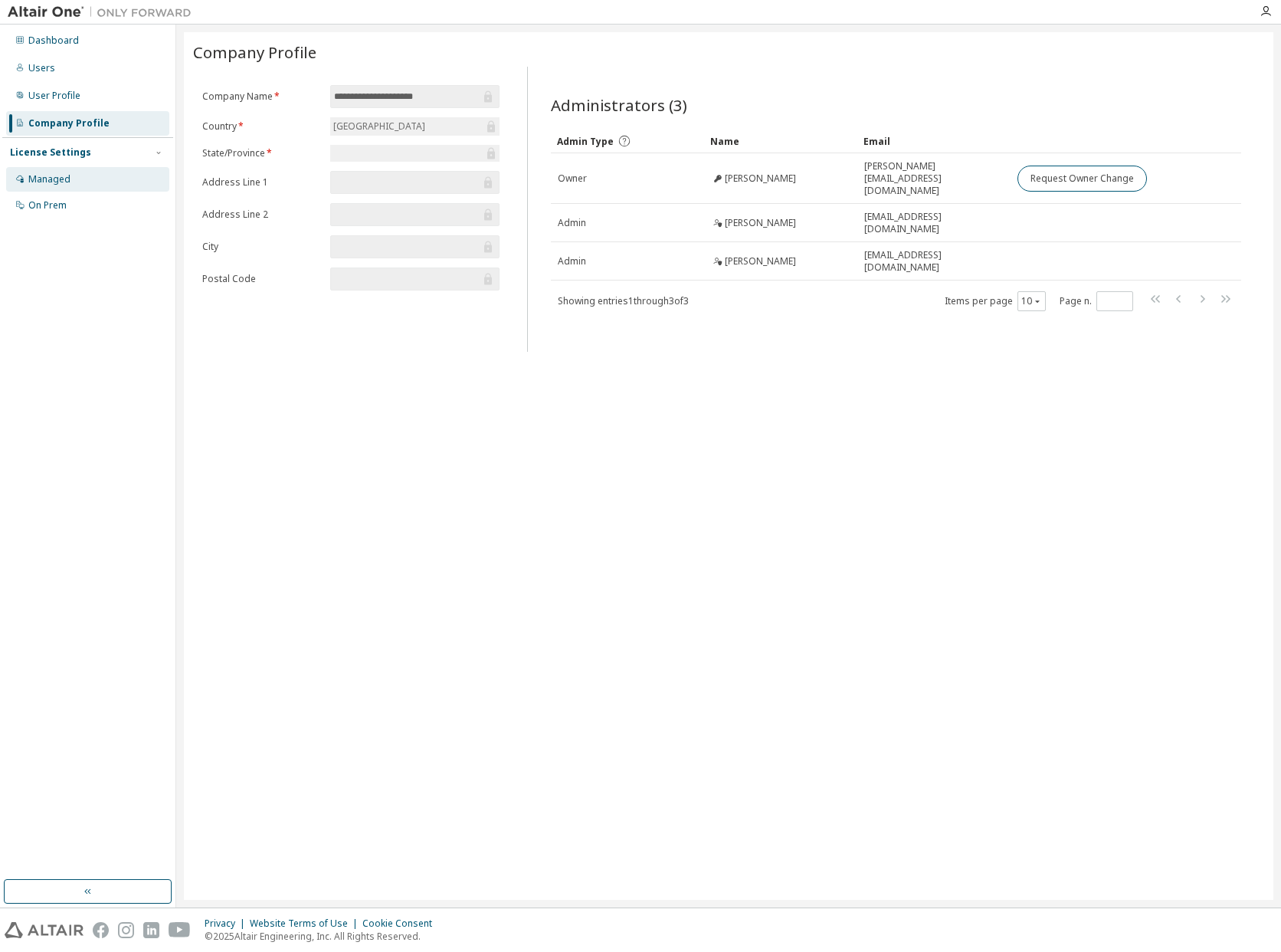
click at [50, 176] on div "Managed" at bounding box center [49, 179] width 42 height 12
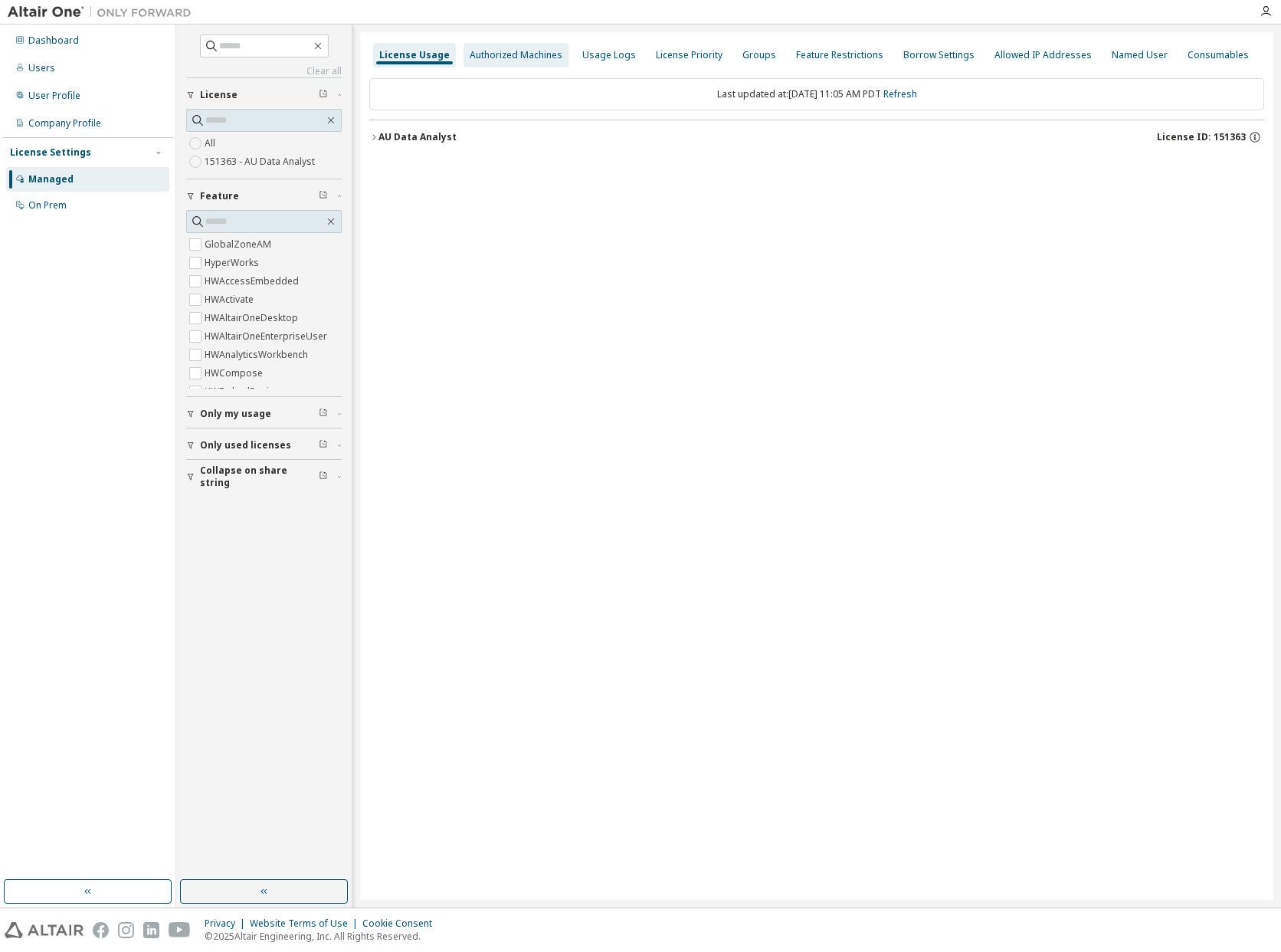
click at [532, 56] on div "Authorized Machines" at bounding box center [516, 56] width 93 height 12
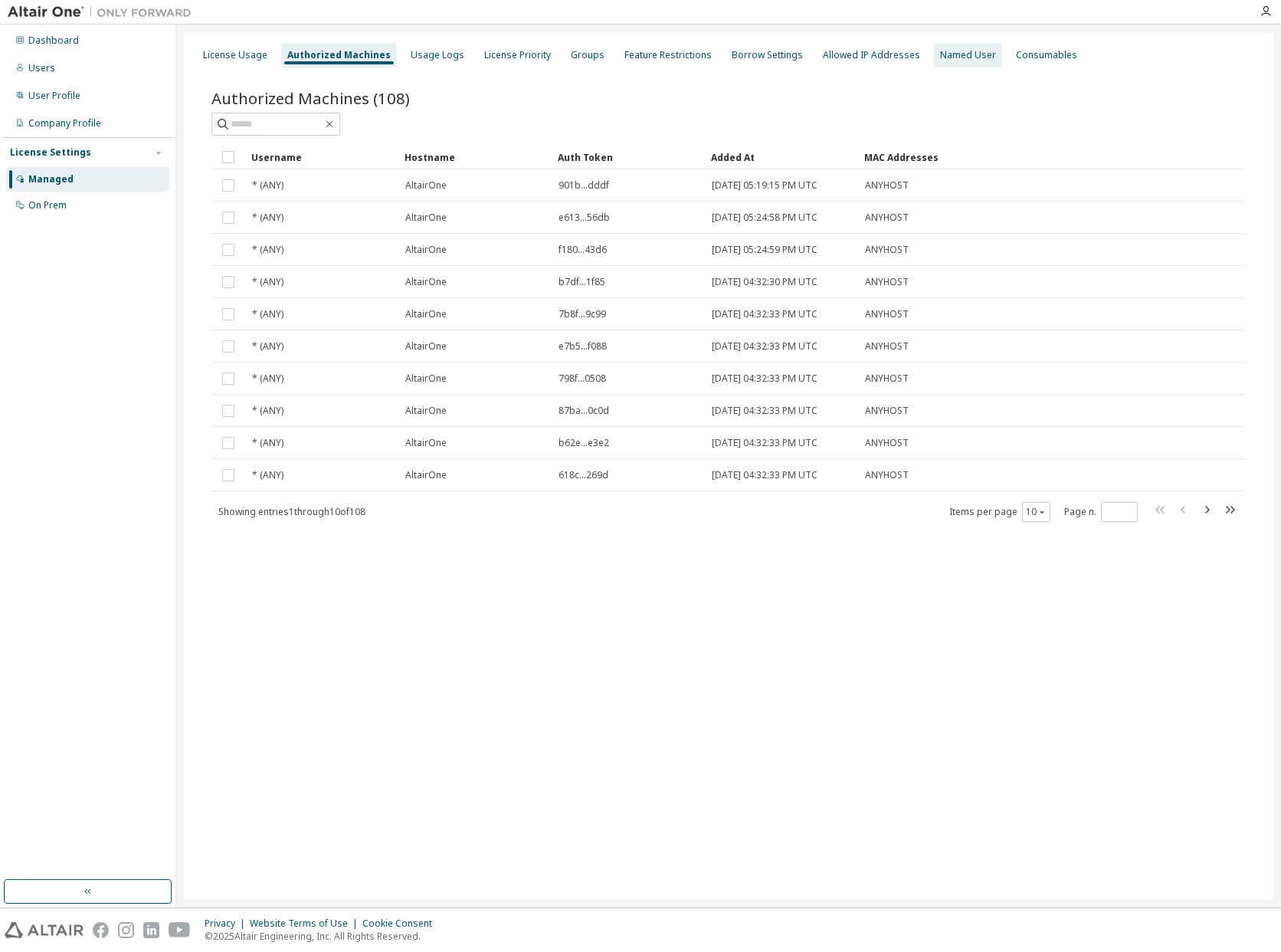
click at [941, 60] on div "Named User" at bounding box center [968, 56] width 56 height 12
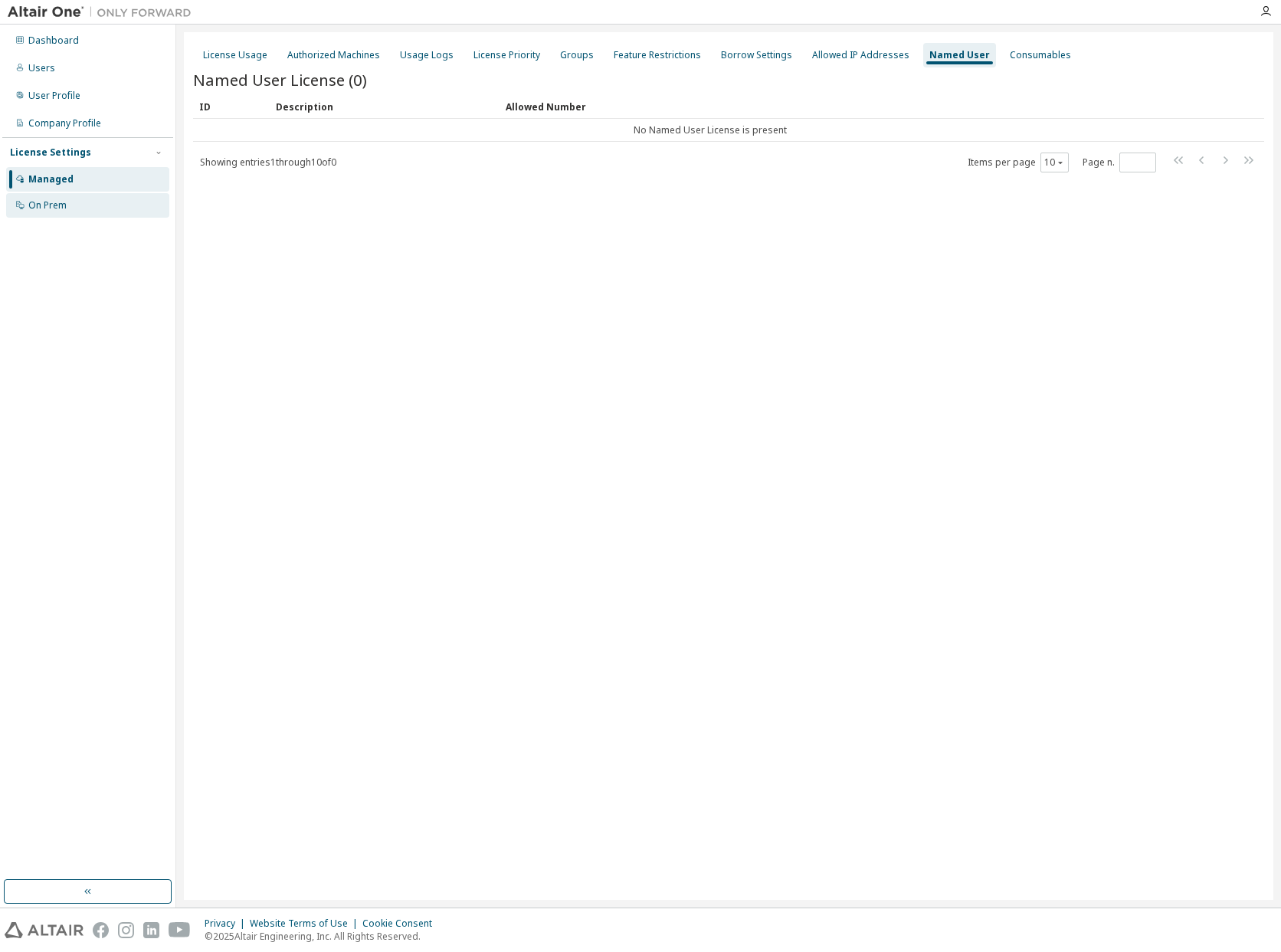
click at [58, 202] on div "On Prem" at bounding box center [47, 205] width 38 height 12
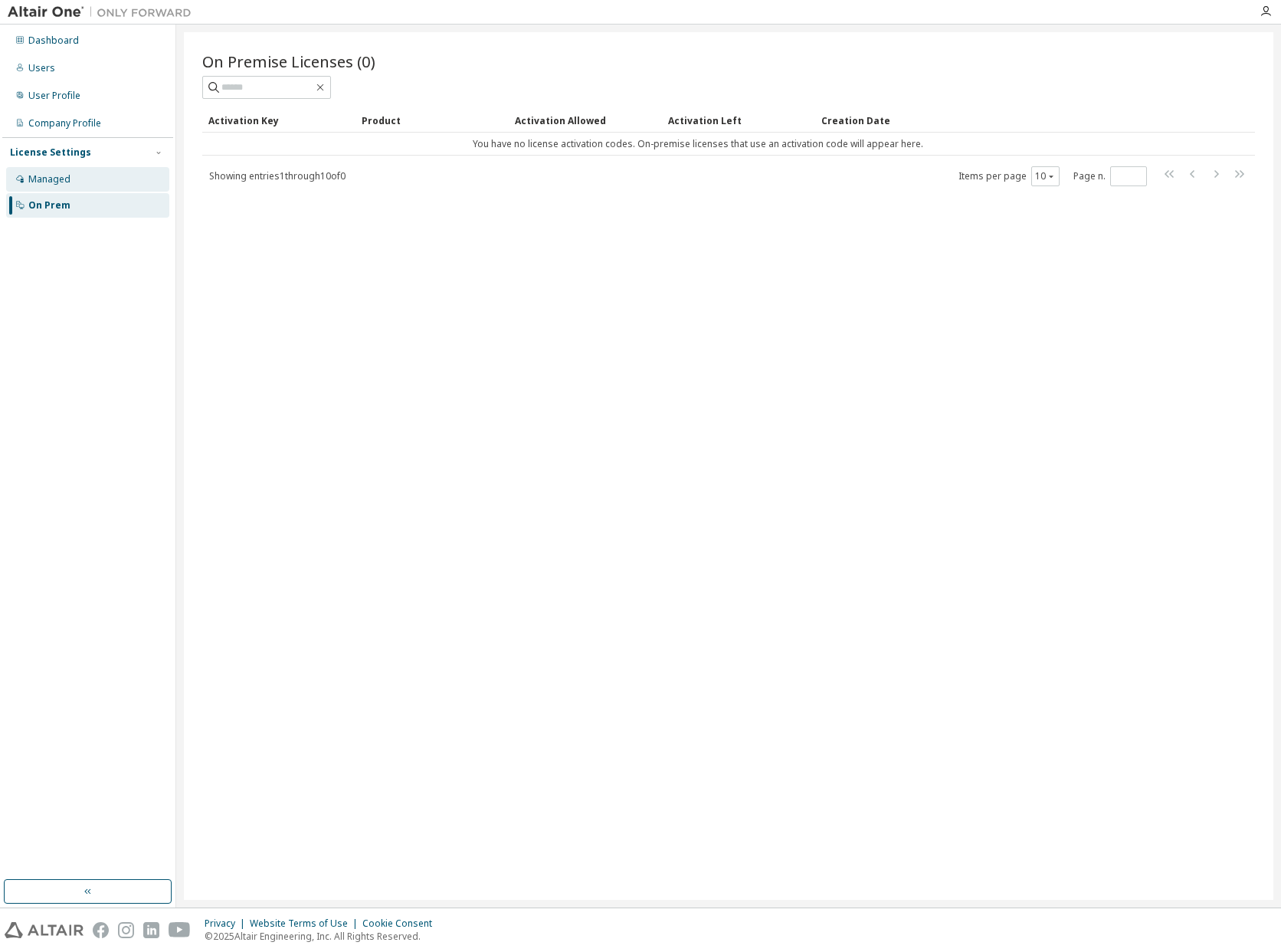
click at [61, 173] on div "Managed" at bounding box center [49, 179] width 42 height 12
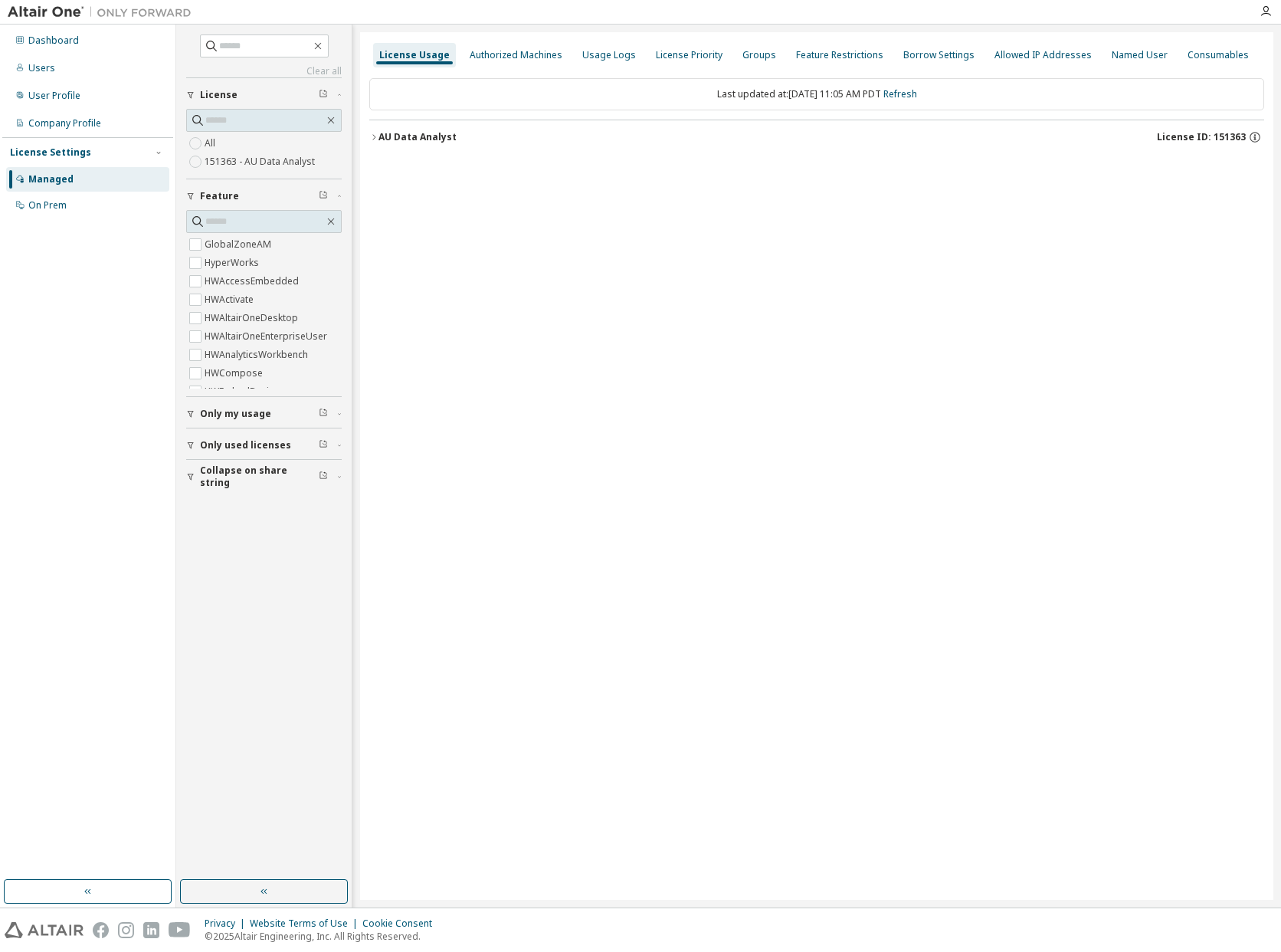
click at [220, 445] on span "Only used licenses" at bounding box center [245, 445] width 91 height 12
click at [374, 135] on icon "button" at bounding box center [373, 137] width 3 height 5
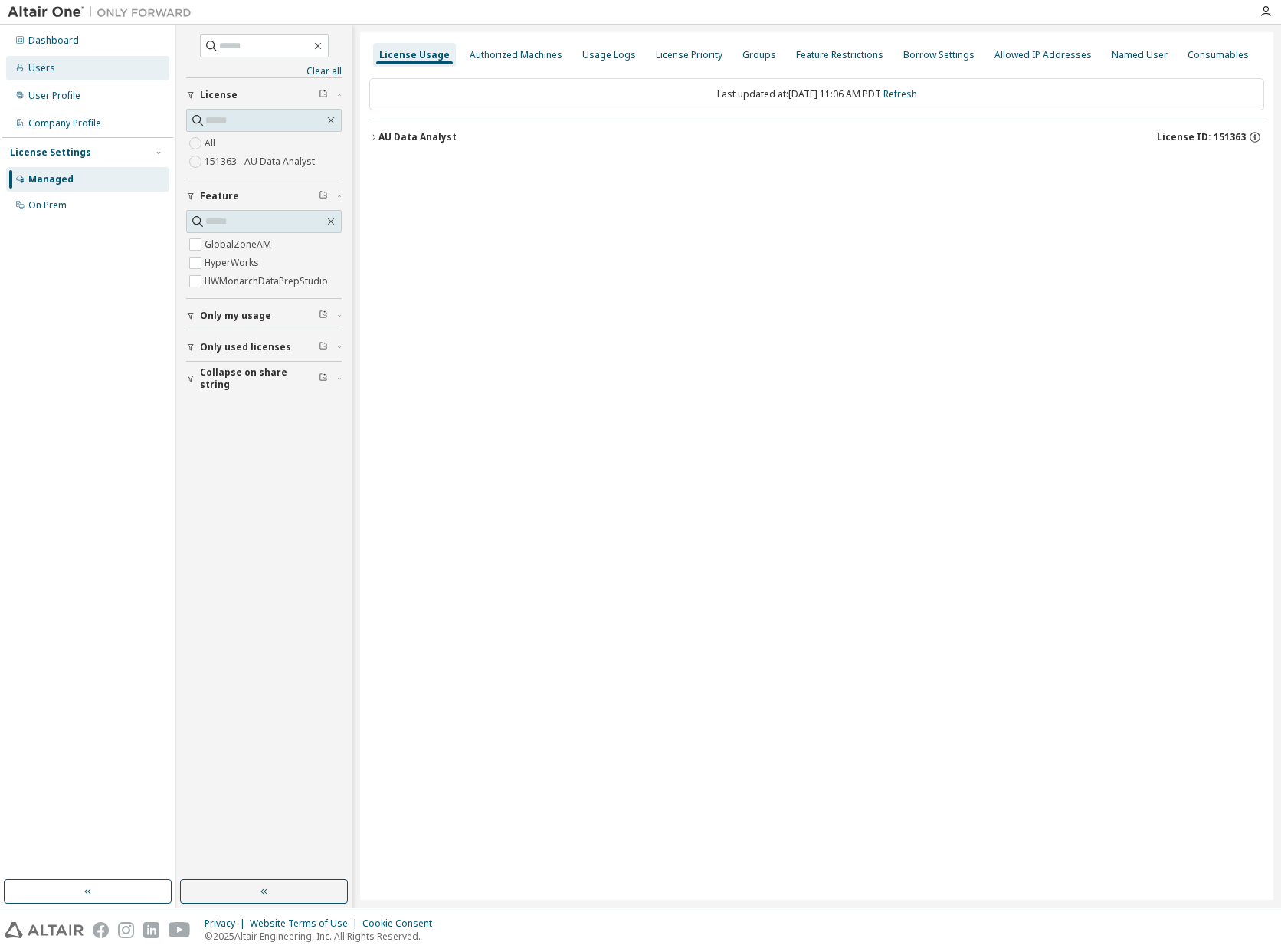
click at [43, 64] on div "Users" at bounding box center [41, 68] width 26 height 12
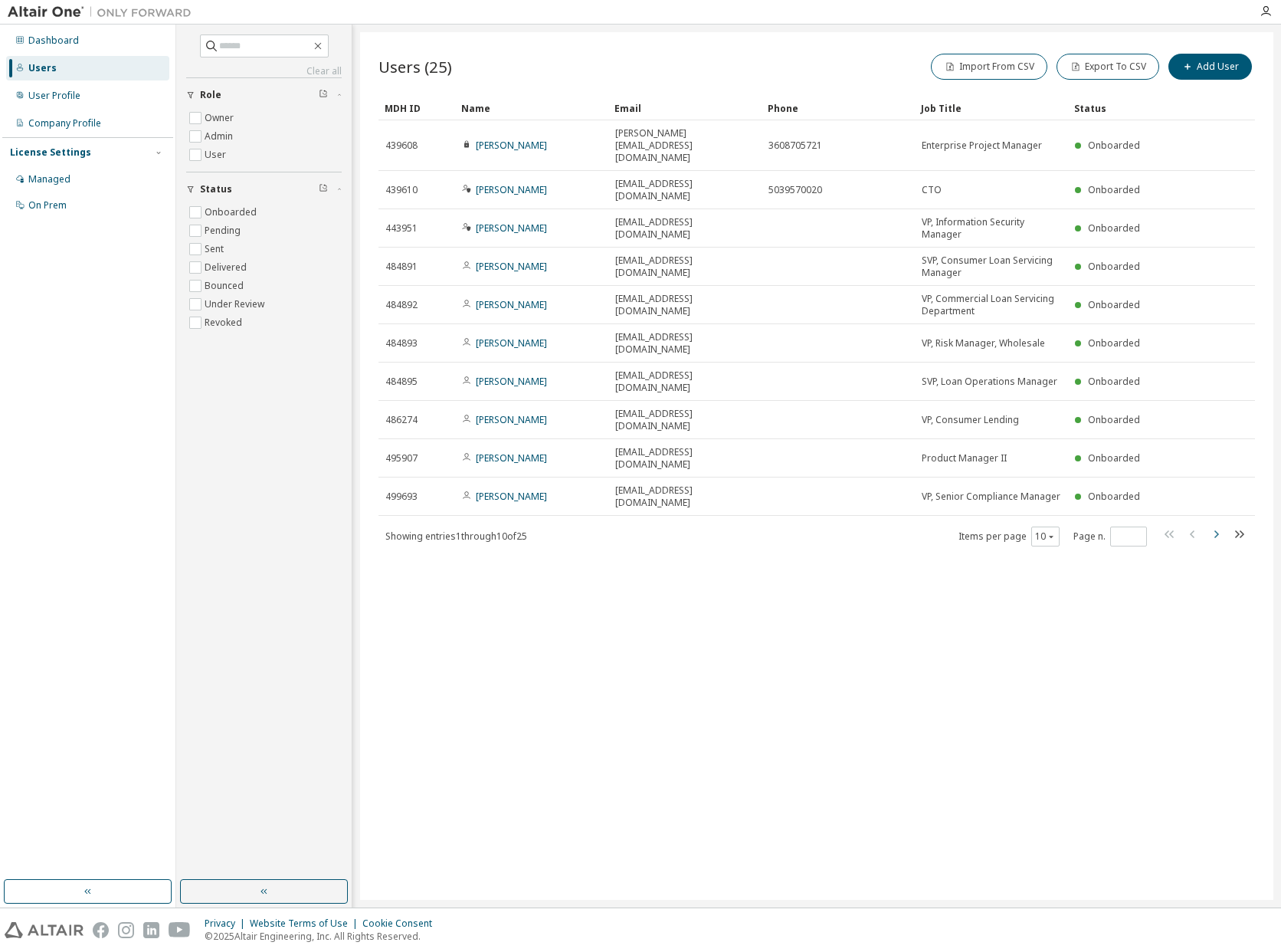
click at [1218, 524] on icon "button" at bounding box center [1216, 533] width 19 height 19
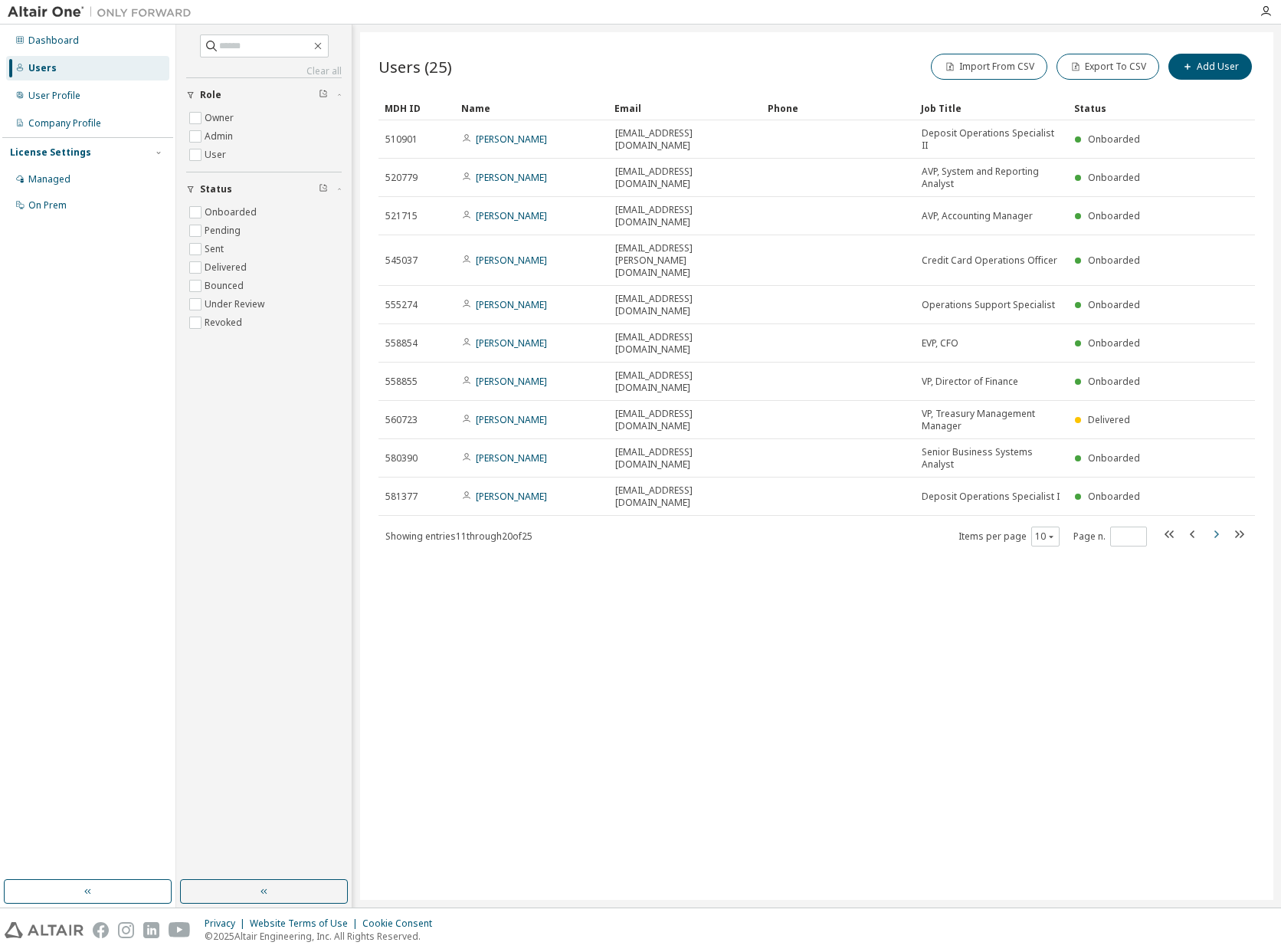
click at [1213, 524] on icon "button" at bounding box center [1216, 533] width 19 height 19
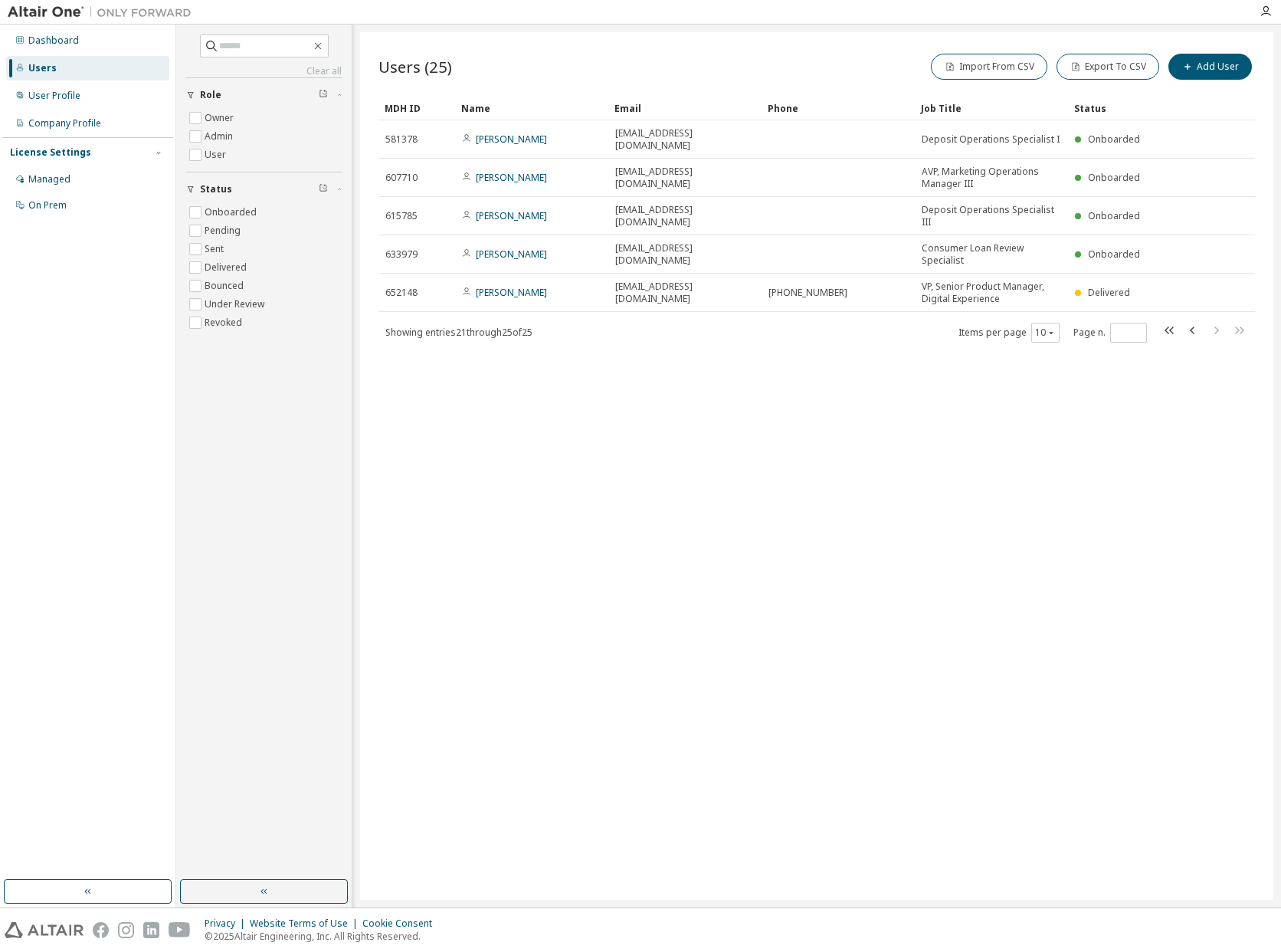
type input "*"
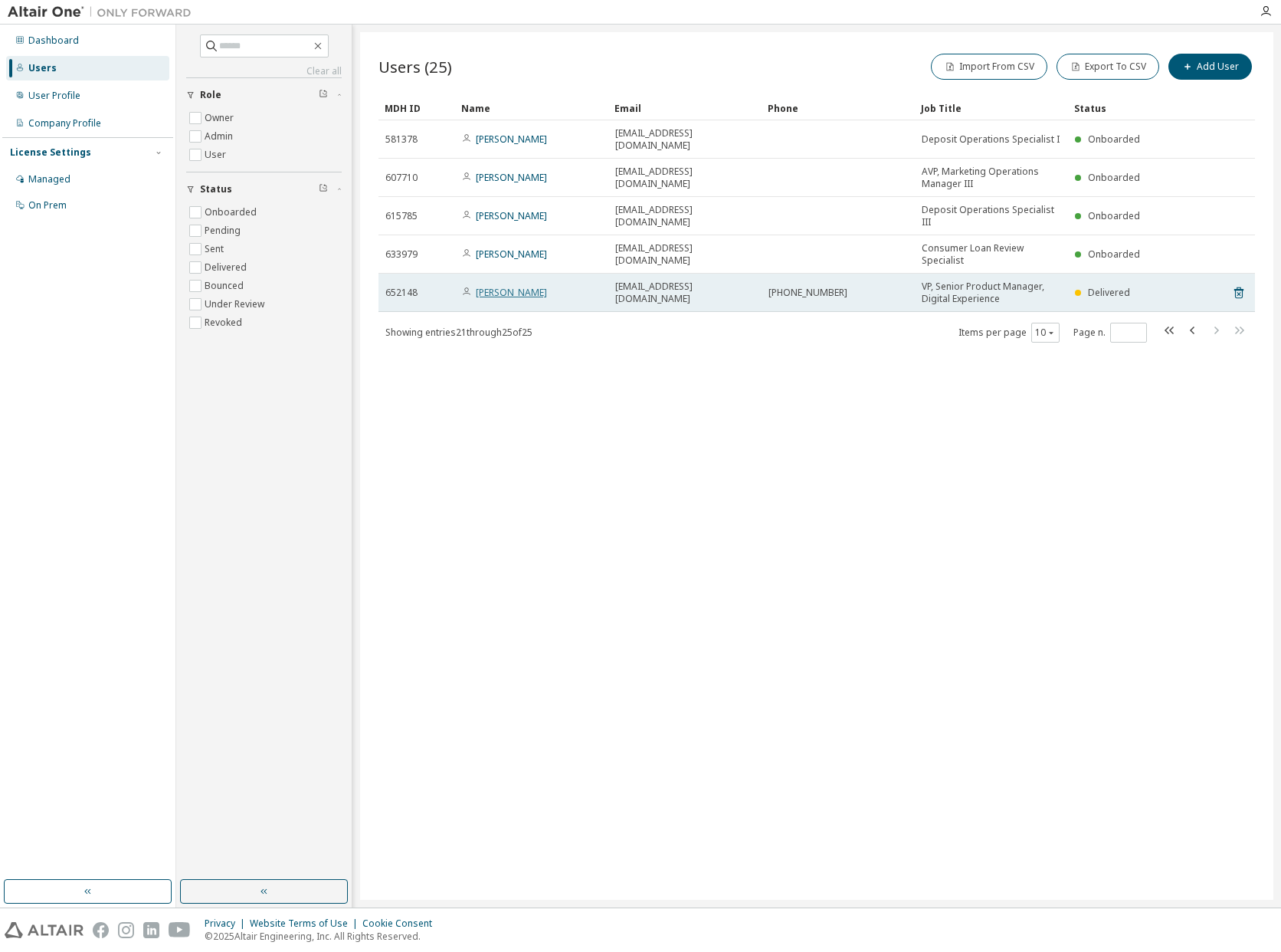
click at [527, 286] on link "[PERSON_NAME]" at bounding box center [511, 292] width 71 height 13
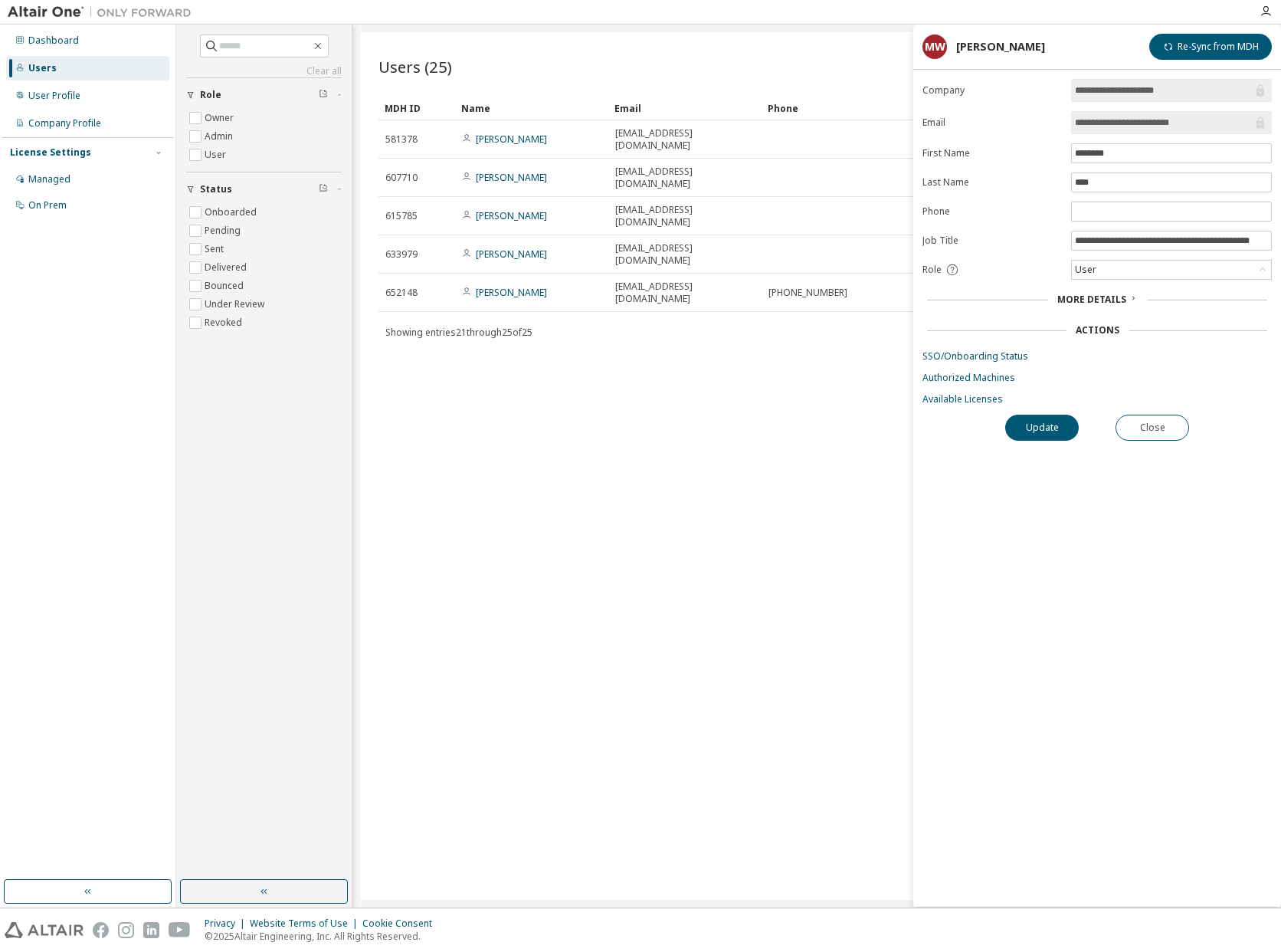
click at [1099, 300] on span "More Details" at bounding box center [1092, 299] width 69 height 13
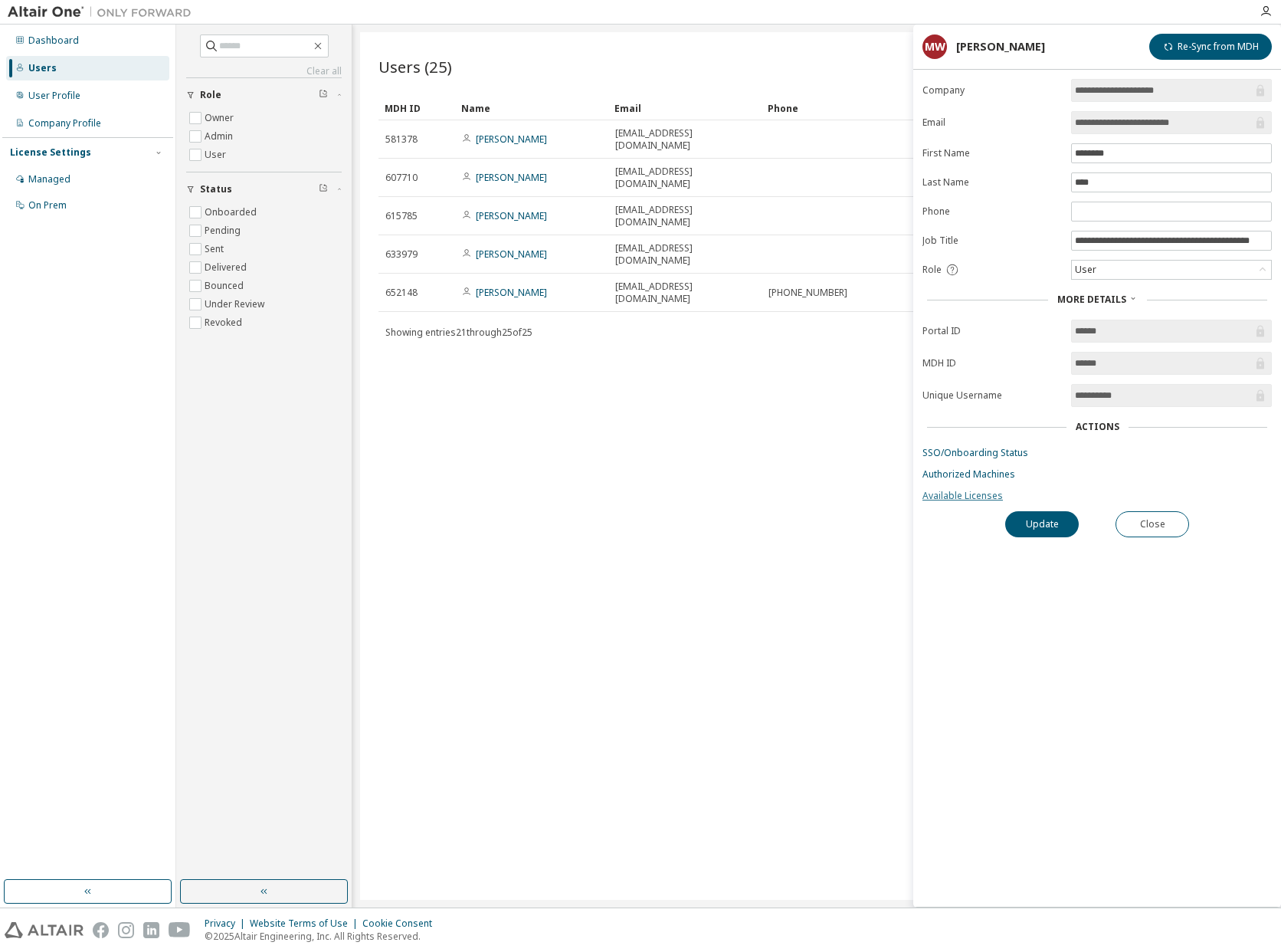
click at [970, 494] on link "Available Licenses" at bounding box center [1098, 495] width 349 height 12
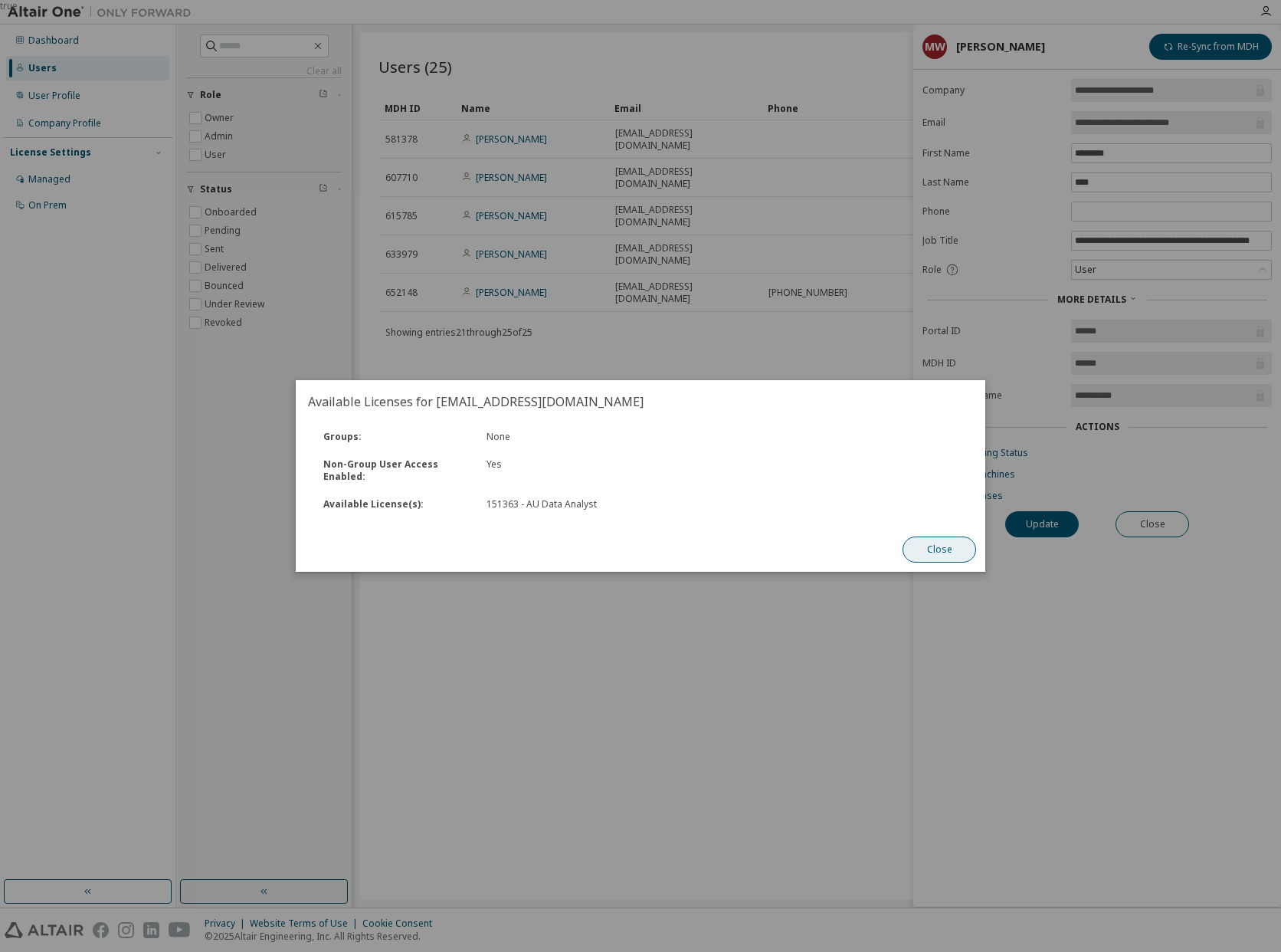
click at [927, 549] on button "Close" at bounding box center [939, 549] width 73 height 26
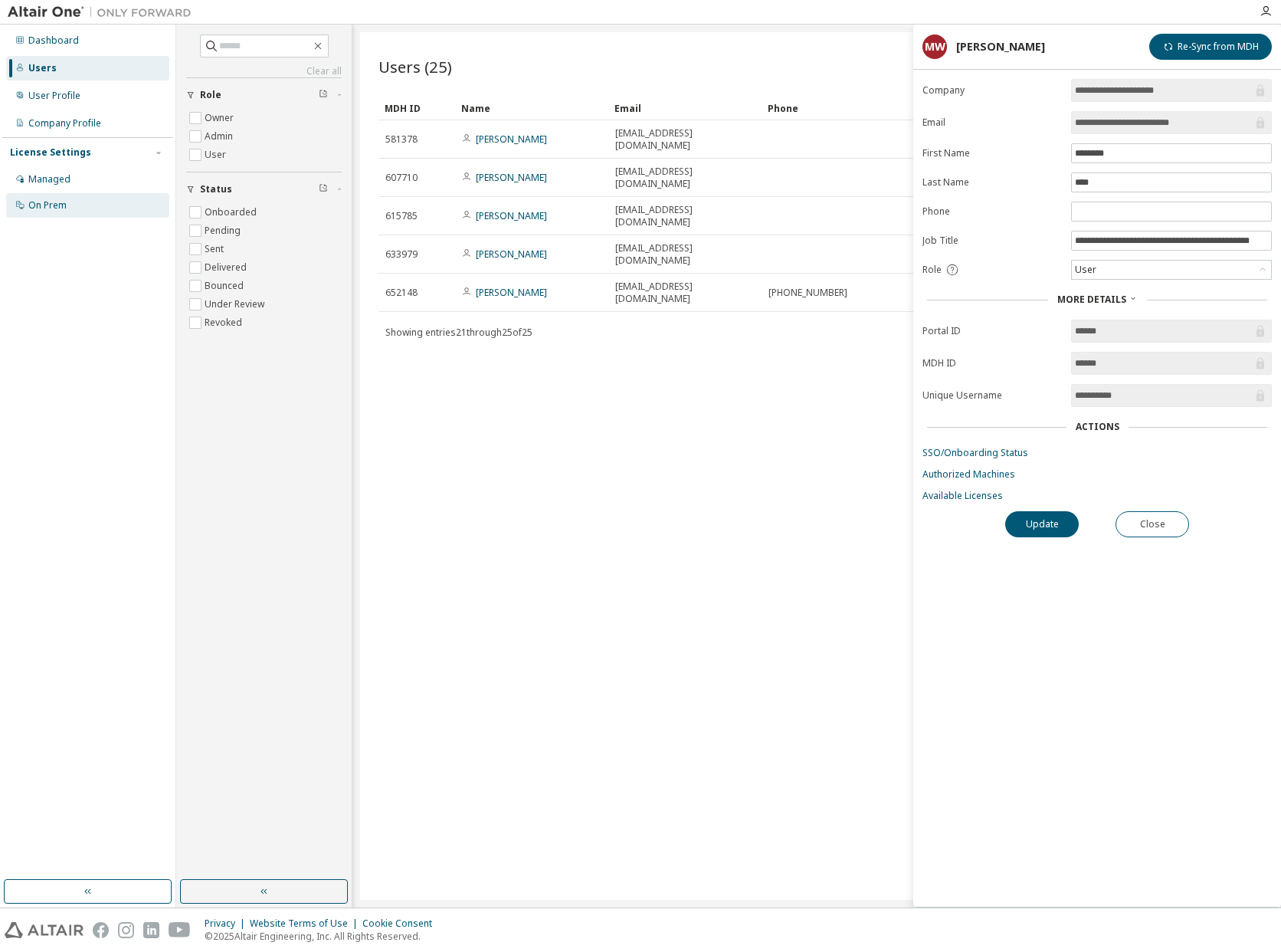
click at [38, 212] on div "On Prem" at bounding box center [87, 205] width 163 height 25
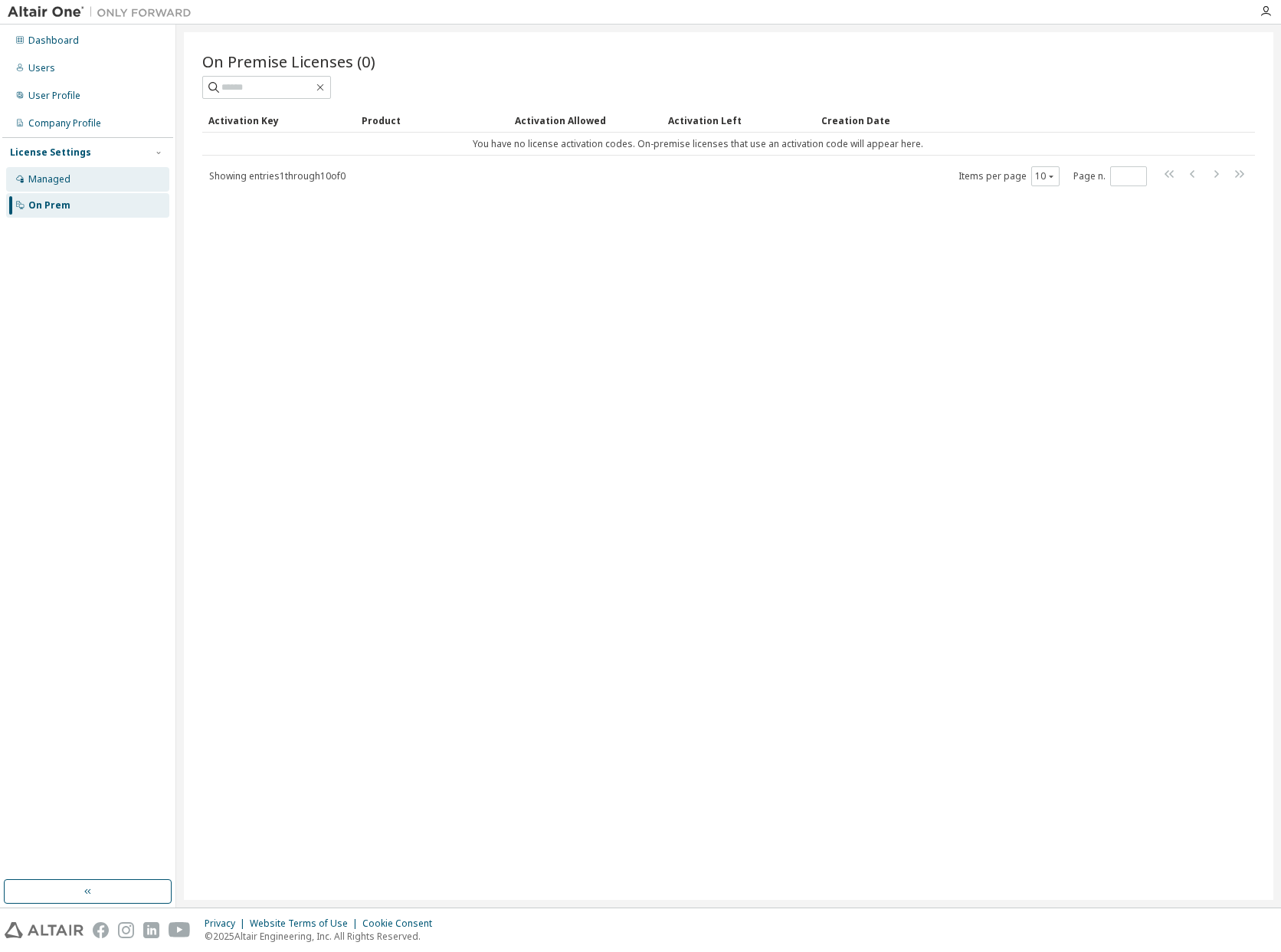
click at [51, 179] on div "Managed" at bounding box center [49, 179] width 42 height 12
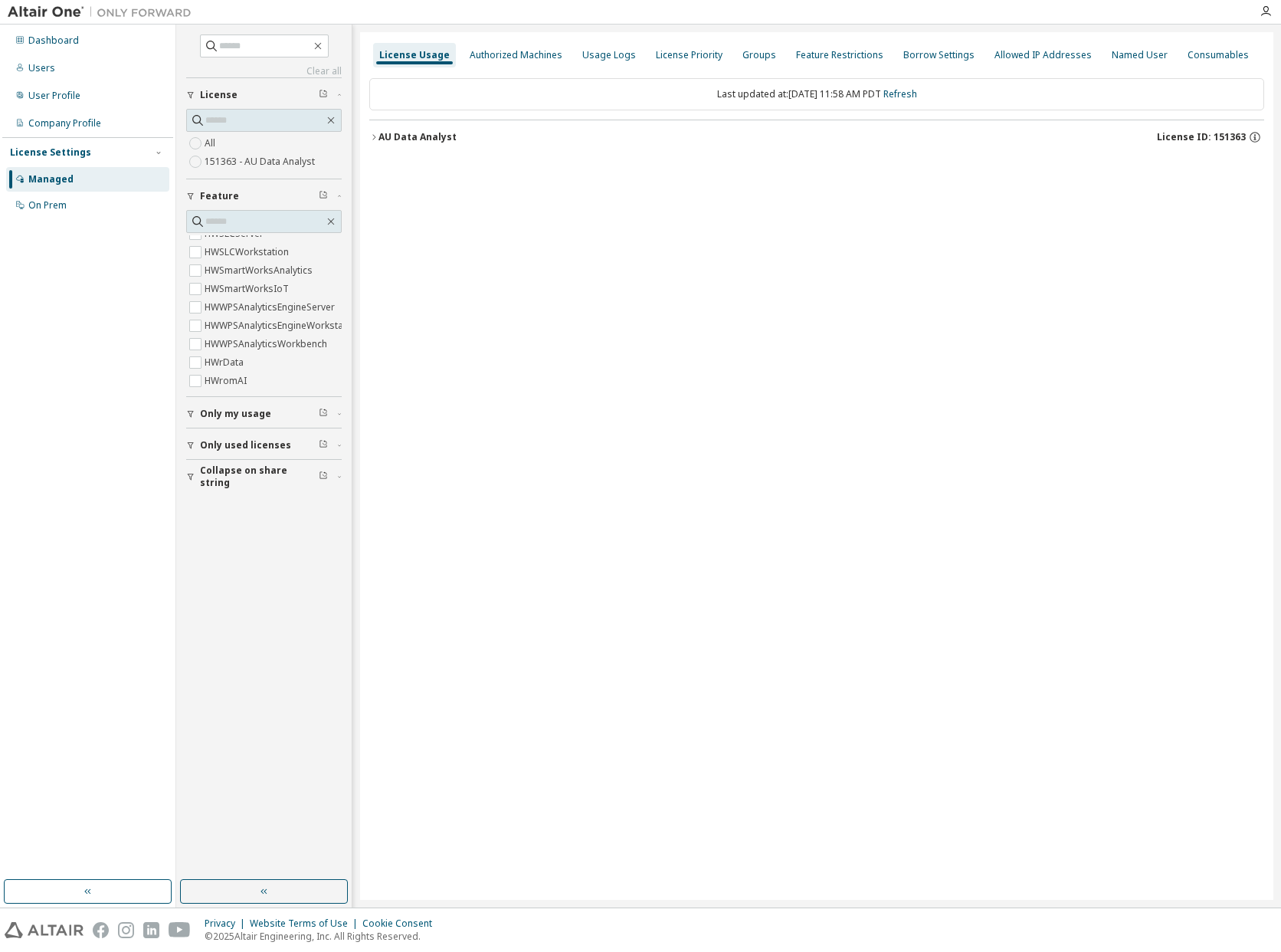
scroll to position [678, 0]
